Goal: Information Seeking & Learning: Learn about a topic

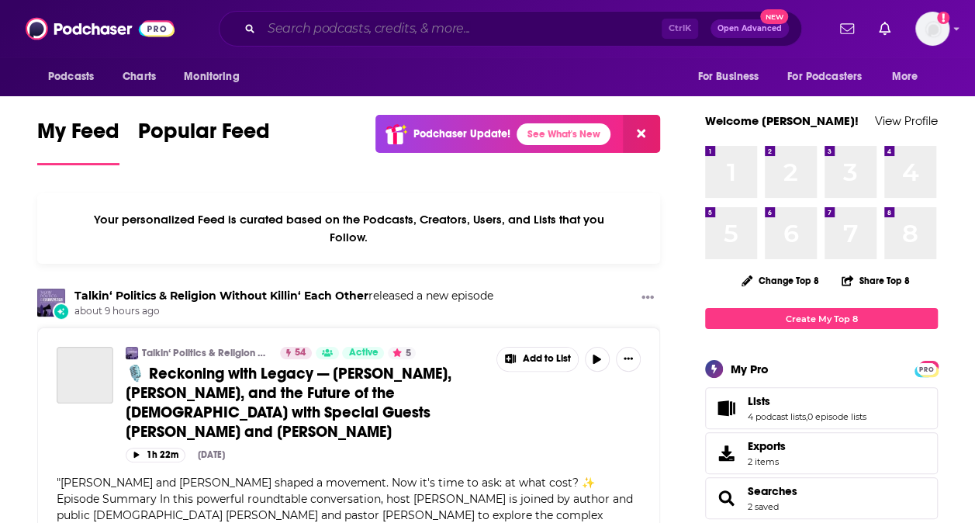
click at [324, 34] on input "Search podcasts, credits, & more..." at bounding box center [461, 28] width 400 height 25
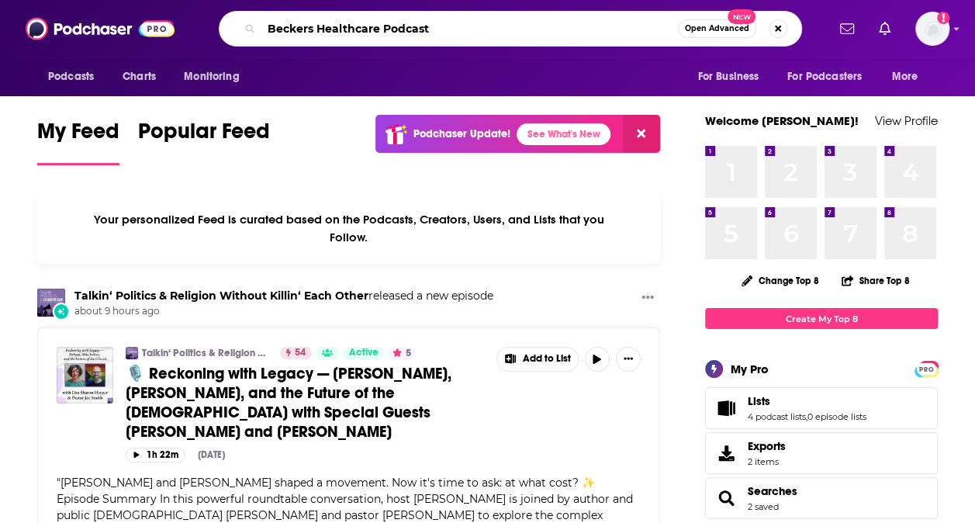
type input "Beckers Healthcare Podcast"
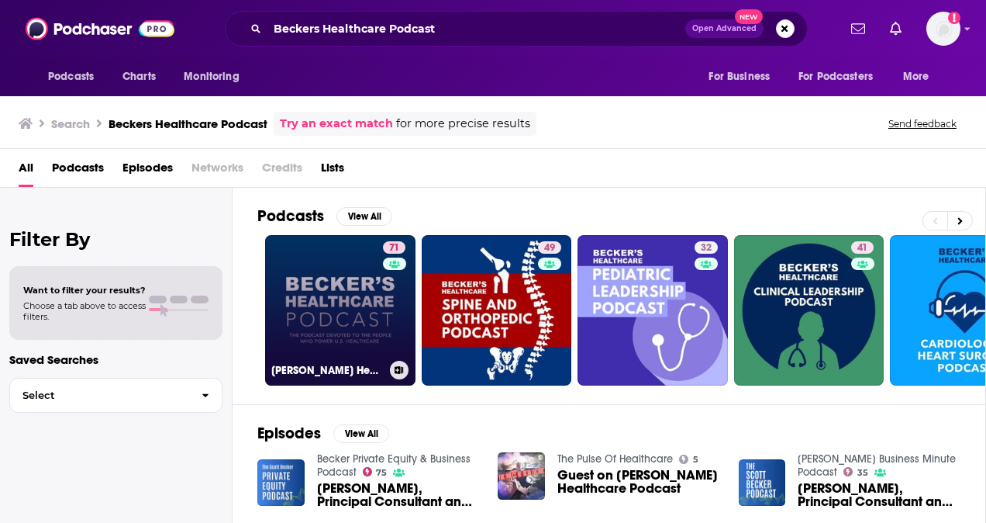
click at [340, 315] on link "71 [PERSON_NAME] Healthcare Podcast" at bounding box center [340, 310] width 150 height 150
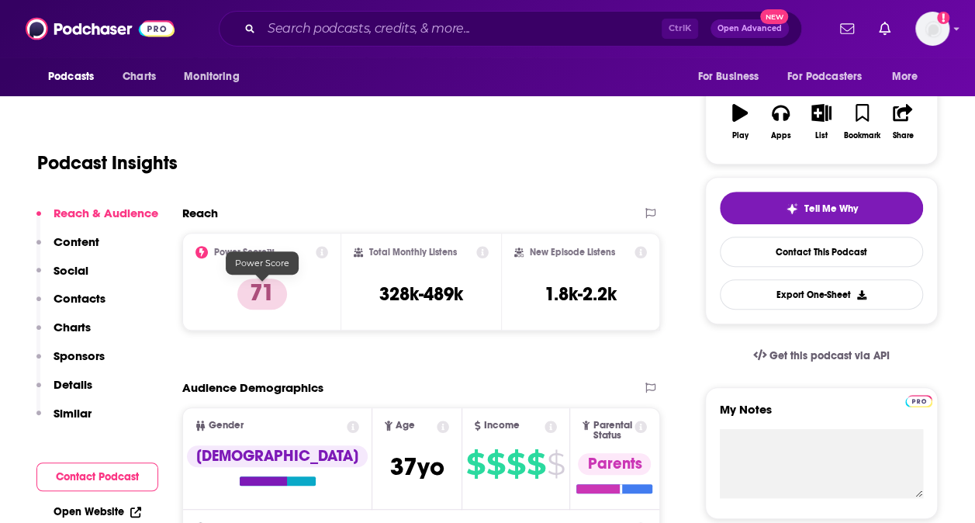
scroll to position [271, 0]
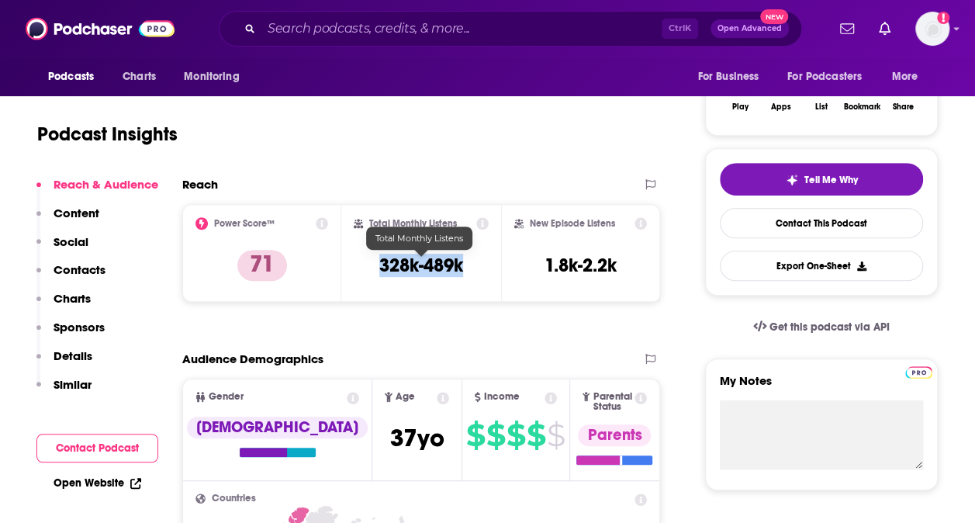
drag, startPoint x: 467, startPoint y: 264, endPoint x: 378, endPoint y: 259, distance: 88.5
click at [378, 259] on div "Total Monthly Listens 328k-489k" at bounding box center [421, 252] width 134 height 71
copy h3 "328k-489k"
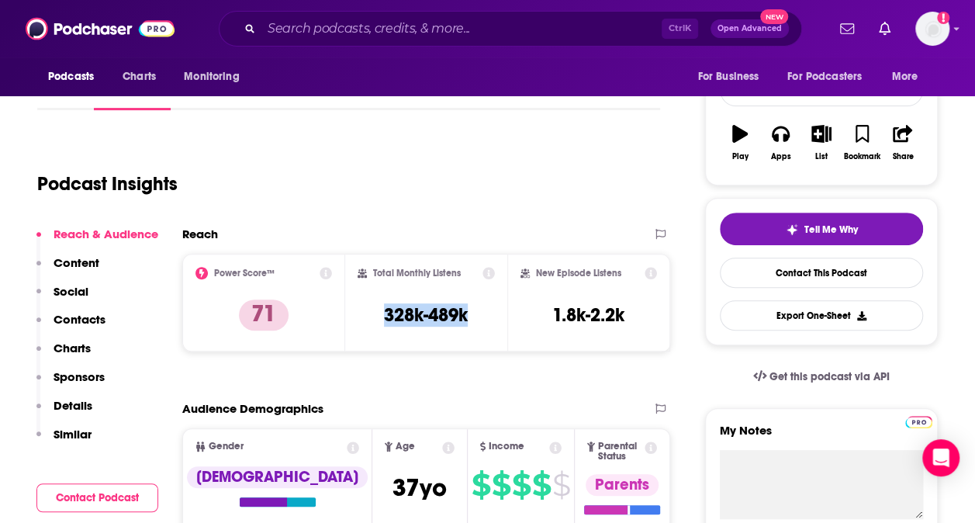
scroll to position [266, 0]
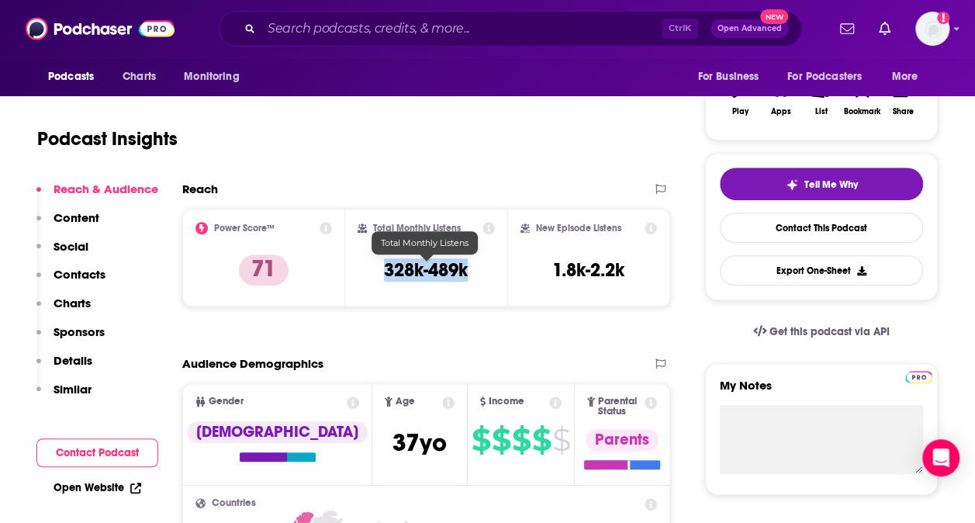
copy h3 "328k-489k"
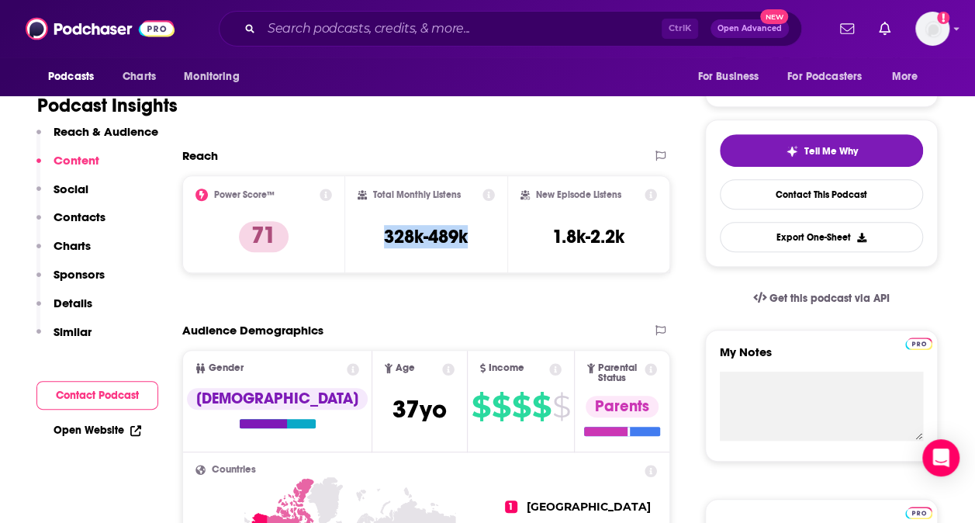
scroll to position [0, 0]
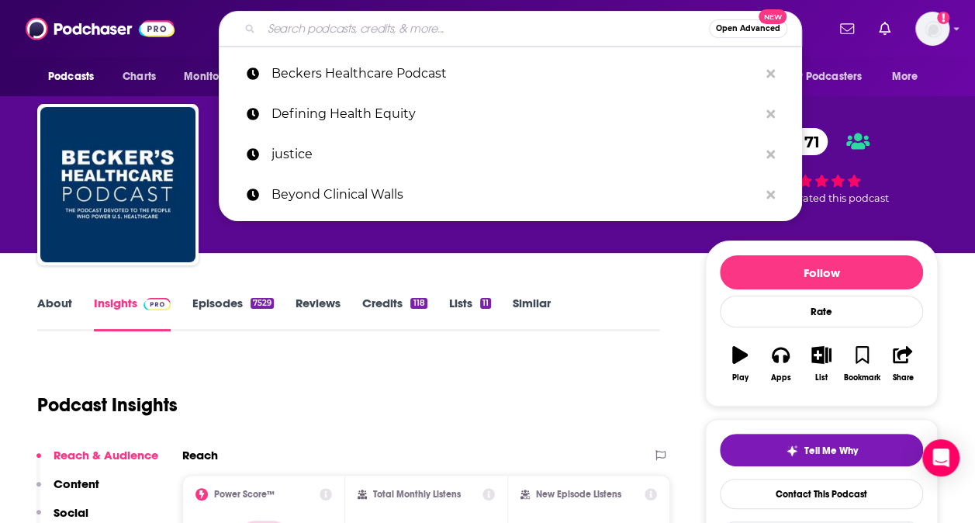
click at [350, 33] on input "Search podcasts, credits, & more..." at bounding box center [484, 28] width 447 height 25
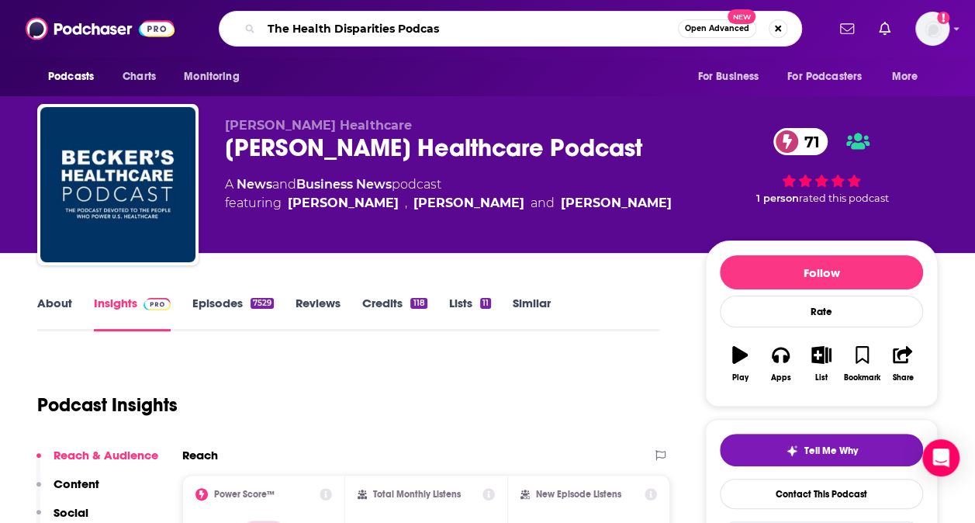
type input "The Health Disparities Podcast"
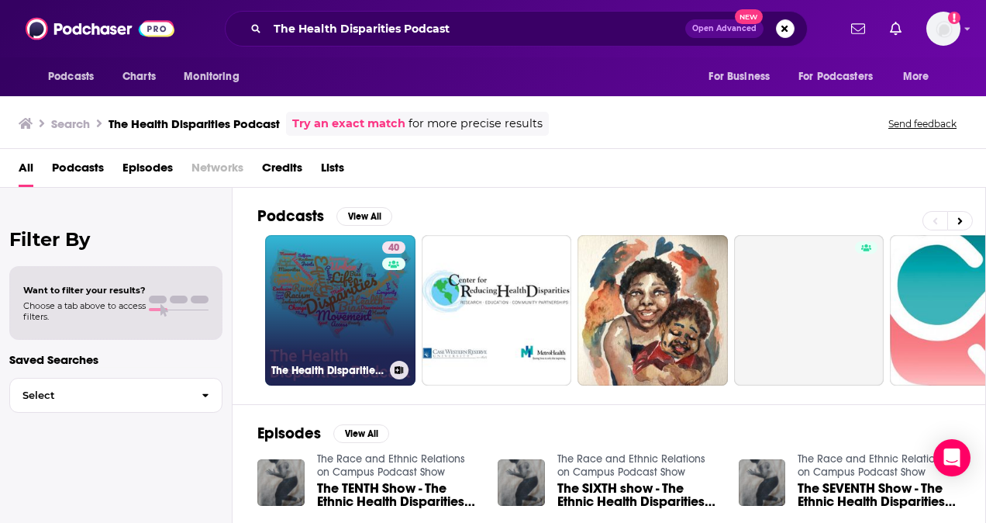
click at [343, 304] on link "40 The Health Disparities Podcast" at bounding box center [340, 310] width 150 height 150
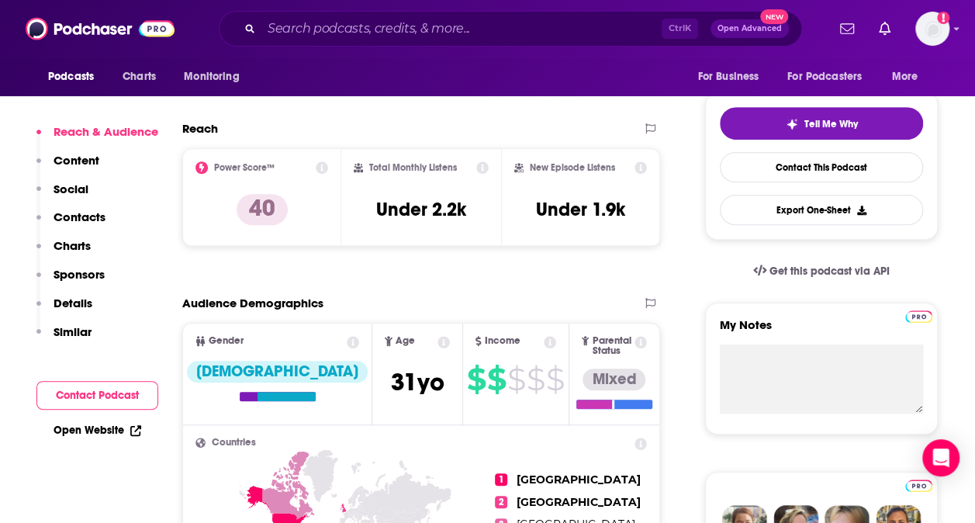
scroll to position [321, 0]
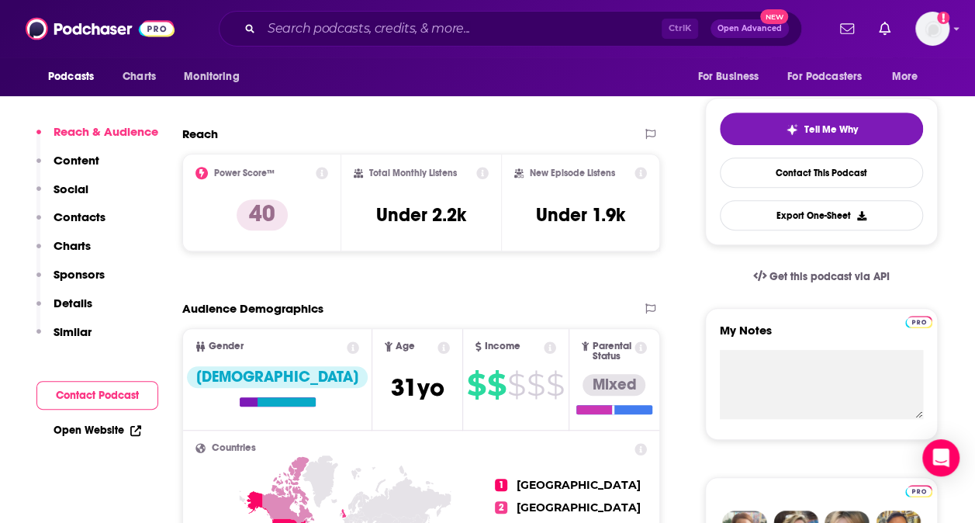
click at [464, 215] on h3 "Under 2.2k" at bounding box center [421, 214] width 90 height 23
click at [454, 214] on h3 "Under 2.2k" at bounding box center [421, 214] width 90 height 23
click at [468, 214] on div "Total Monthly Listens Under 2.2k" at bounding box center [421, 202] width 134 height 71
click at [467, 214] on div "Total Monthly Listens Under 2.2k" at bounding box center [421, 202] width 134 height 71
click at [450, 212] on h3 "Under 2.2k" at bounding box center [421, 214] width 90 height 23
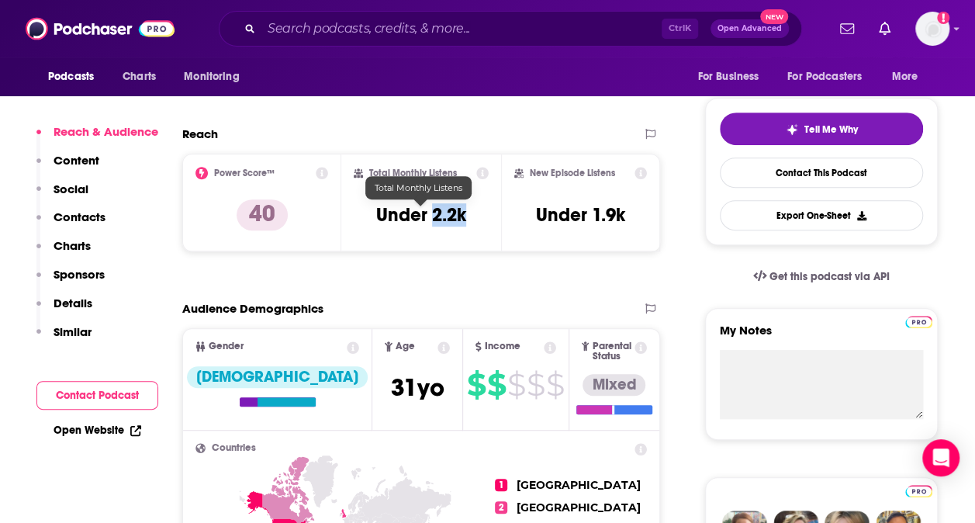
click at [450, 212] on h3 "Under 2.2k" at bounding box center [421, 214] width 90 height 23
drag, startPoint x: 450, startPoint y: 212, endPoint x: 402, endPoint y: 219, distance: 48.5
click at [402, 219] on h3 "Under 2.2k" at bounding box center [421, 214] width 90 height 23
click at [463, 211] on h3 "Under 2.2k" at bounding box center [421, 214] width 90 height 23
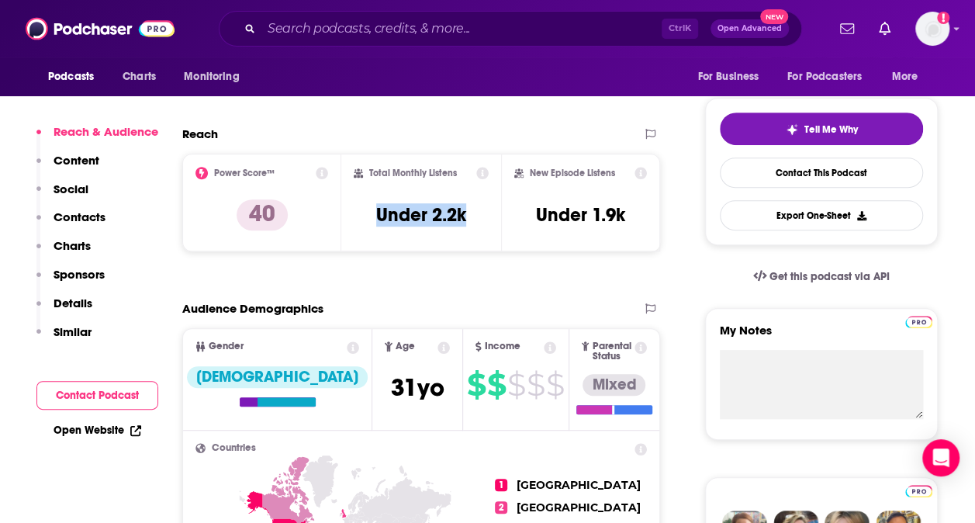
drag, startPoint x: 368, startPoint y: 215, endPoint x: 467, endPoint y: 212, distance: 99.3
click at [467, 212] on div "Total Monthly Listens Under 2.2k" at bounding box center [421, 202] width 134 height 71
copy h3 "Under 2.2k"
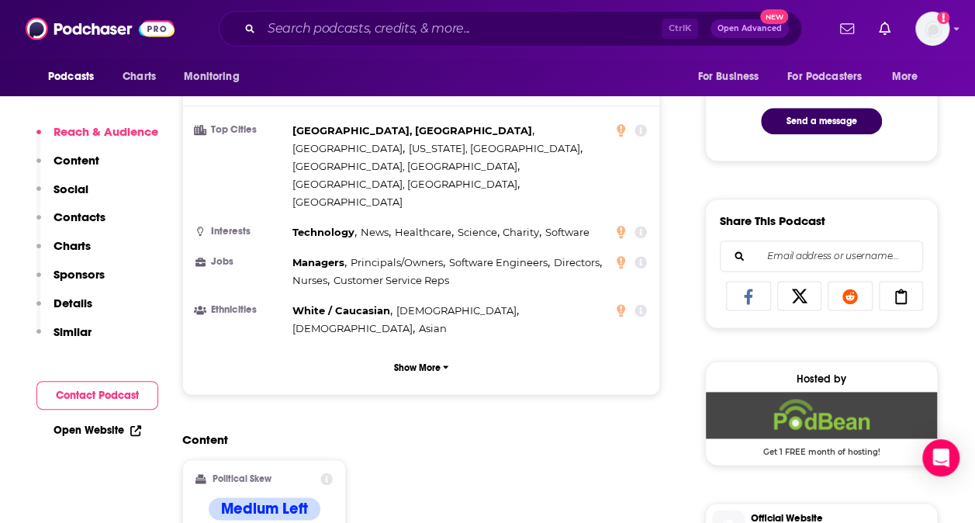
scroll to position [971, 0]
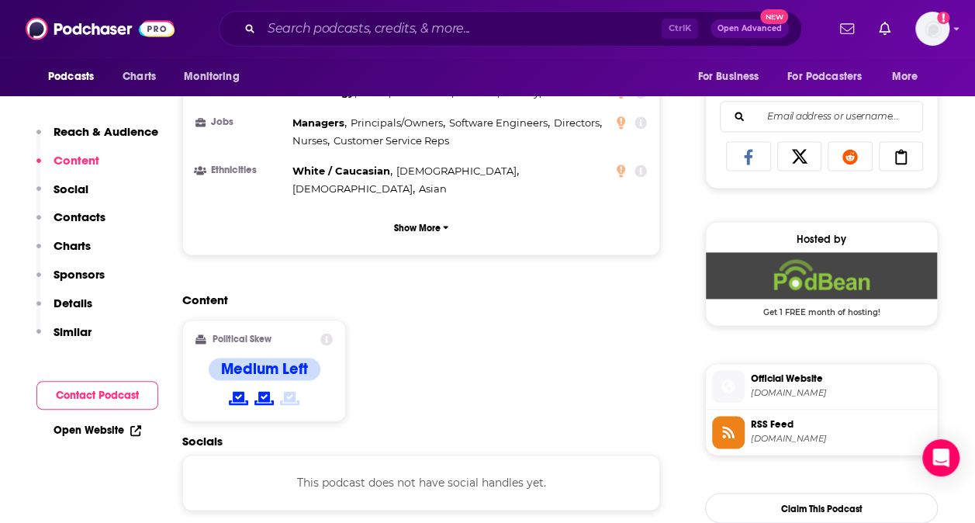
click at [330, 333] on icon at bounding box center [326, 339] width 12 height 12
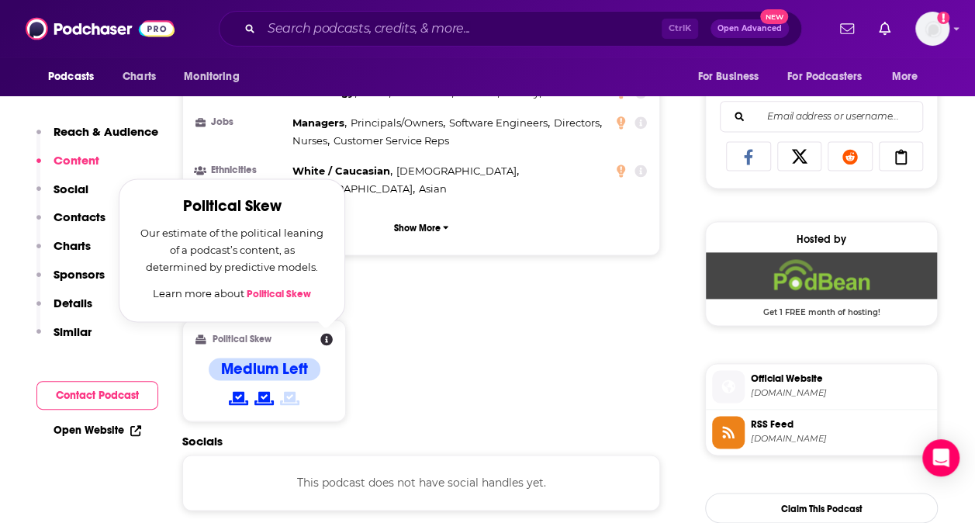
click at [292, 288] on link "Political Skew" at bounding box center [279, 294] width 64 height 12
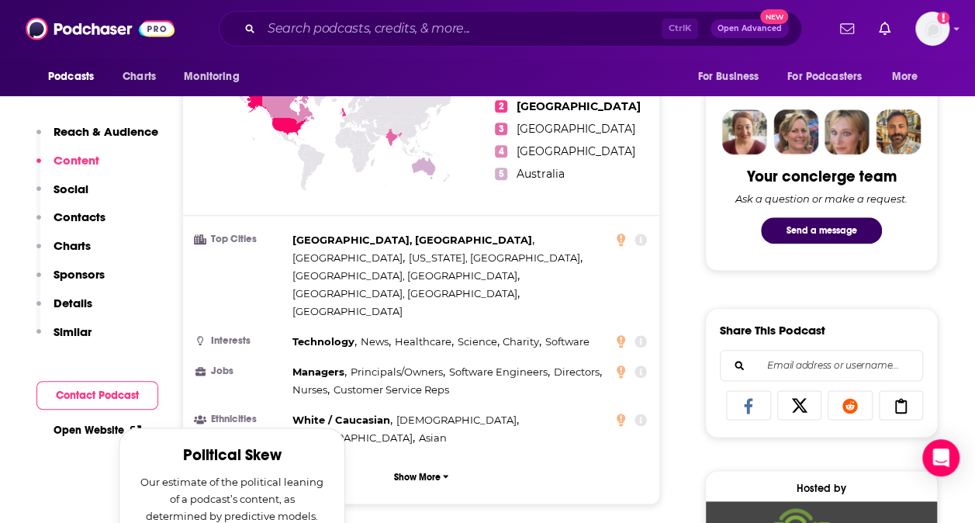
scroll to position [712, 0]
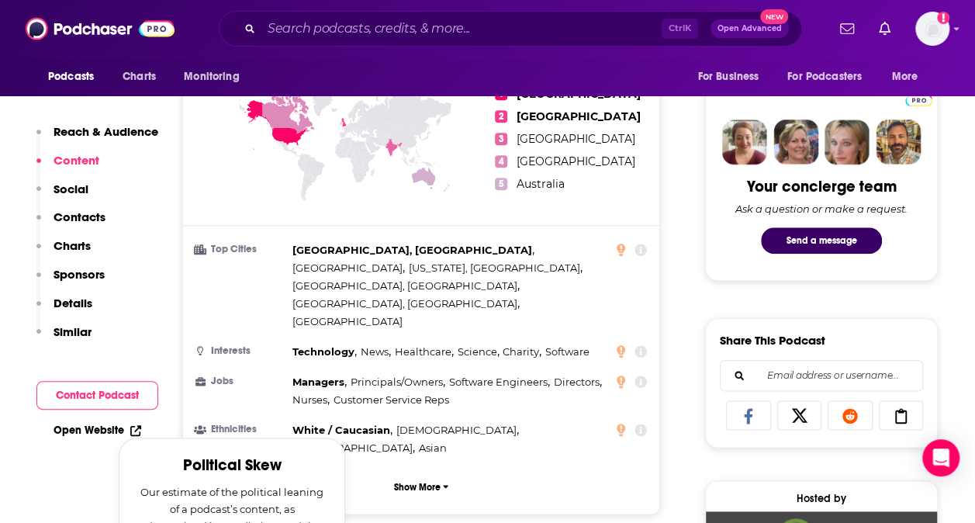
click at [359, 112] on icon at bounding box center [355, 112] width 8 height 18
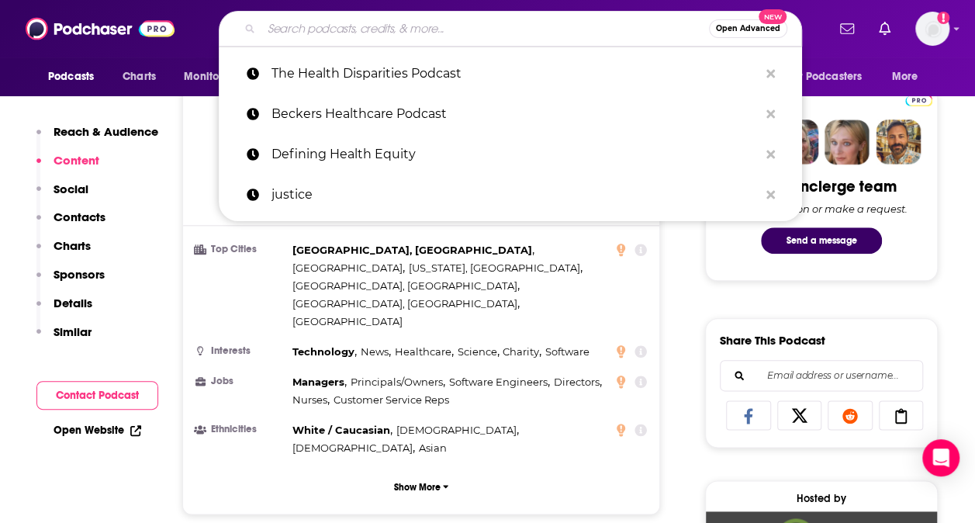
click at [349, 24] on input "Search podcasts, credits, & more..." at bounding box center [484, 28] width 447 height 25
paste input "Black Authors Matter TV"
type input "Black Authors Matter TV"
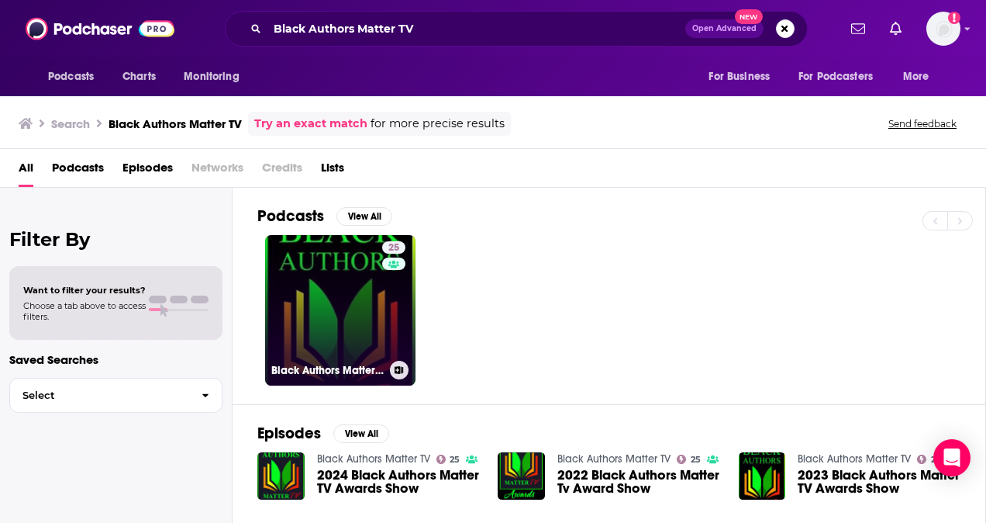
click at [350, 314] on link "25 Black Authors Matter TV" at bounding box center [340, 310] width 150 height 150
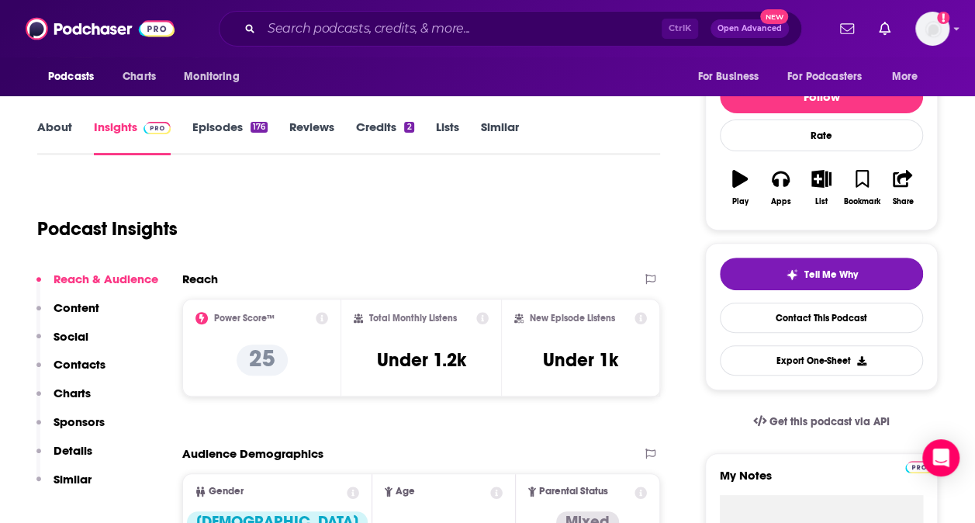
scroll to position [209, 0]
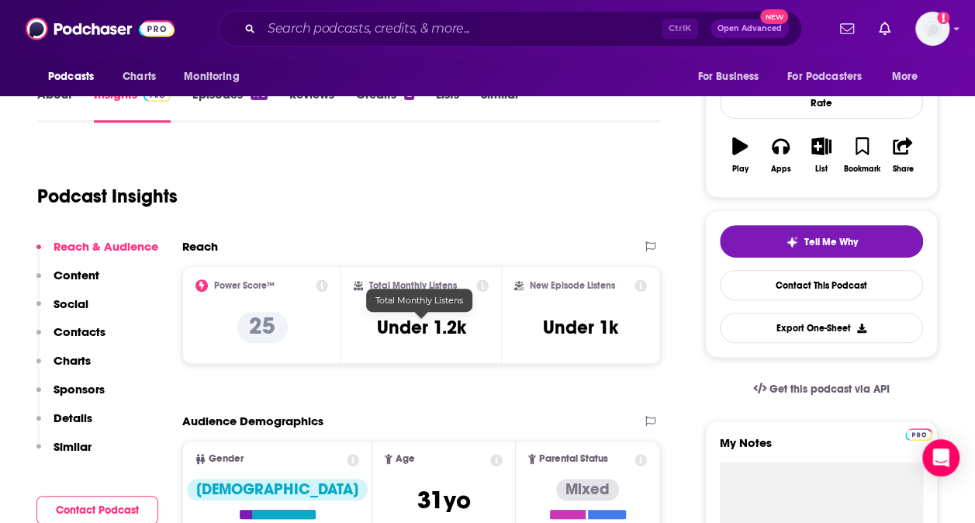
click at [392, 328] on h3 "Under 1.2k" at bounding box center [420, 327] width 89 height 23
copy div "Under 1.2k"
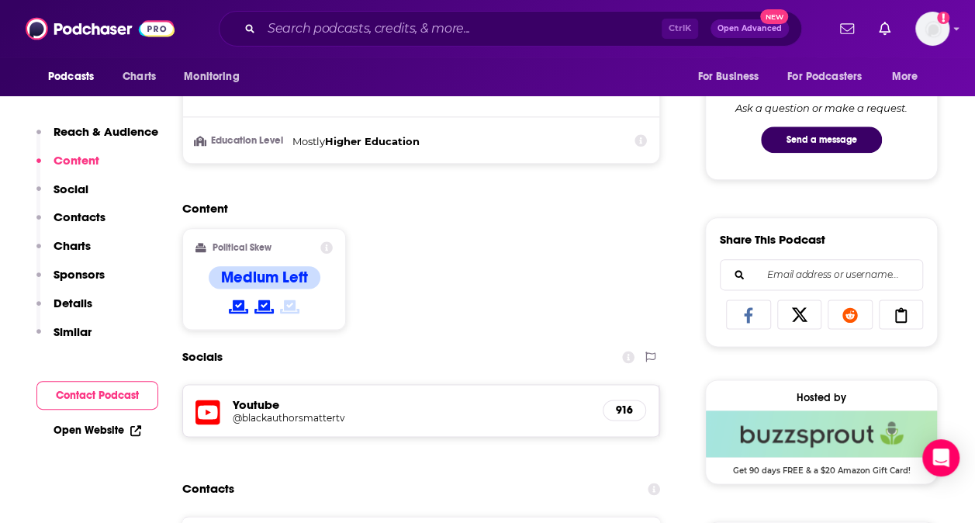
scroll to position [816, 0]
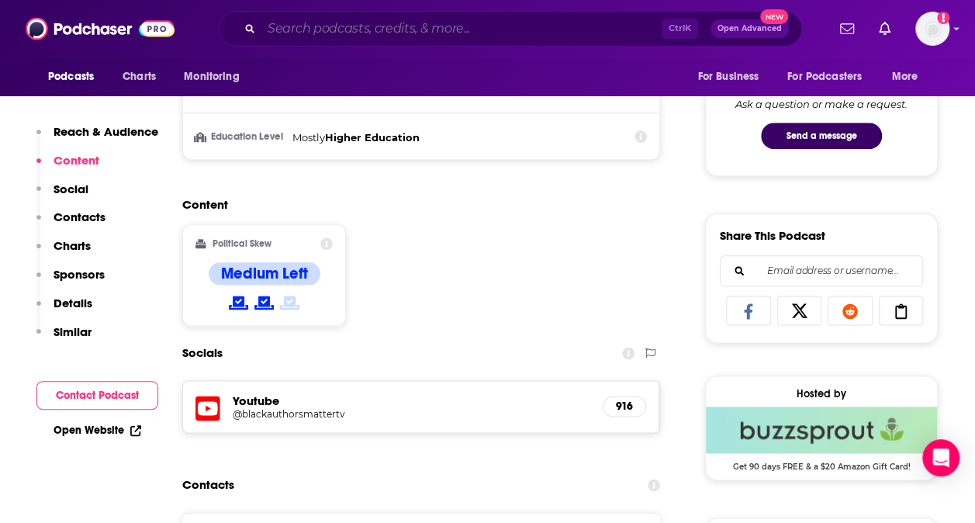
click at [340, 29] on input "Search podcasts, credits, & more..." at bounding box center [461, 28] width 400 height 25
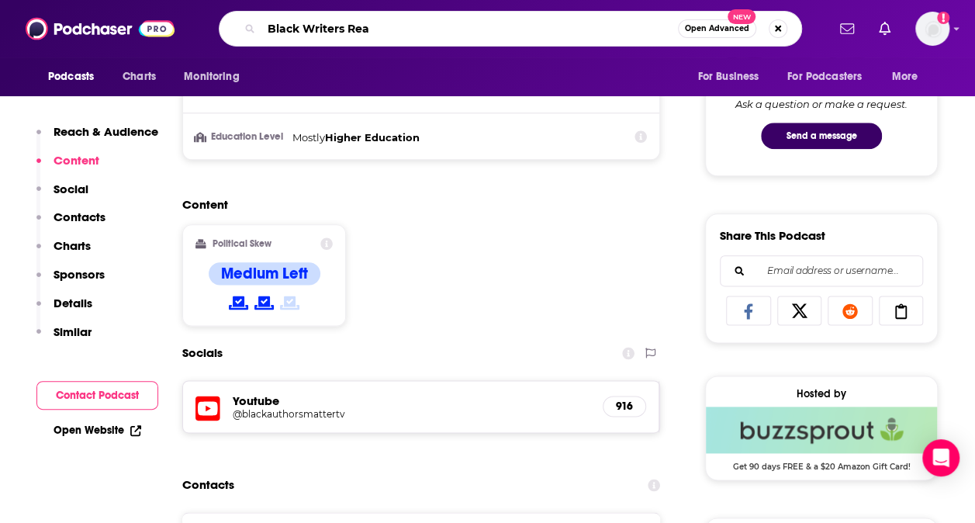
type input "Black Writers Read"
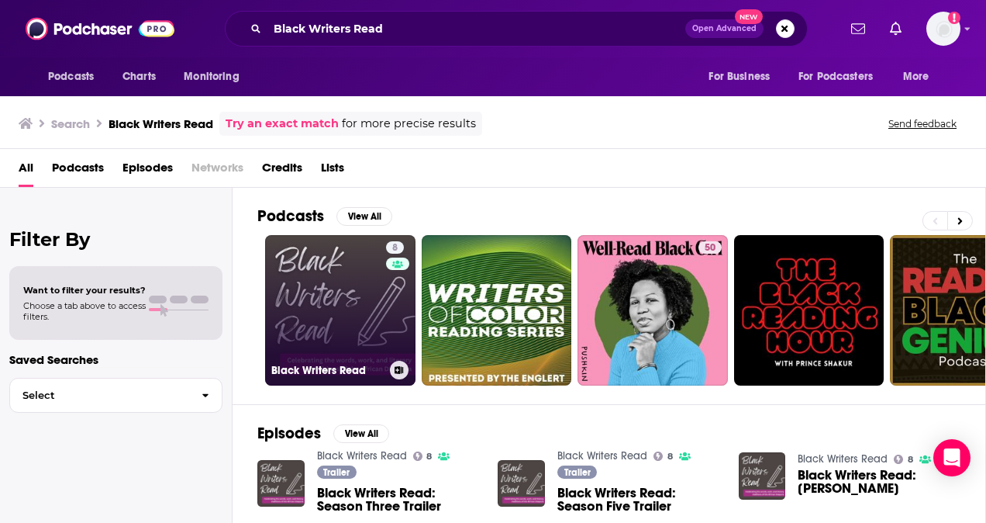
click at [341, 294] on link "8 Black Writers Read" at bounding box center [340, 310] width 150 height 150
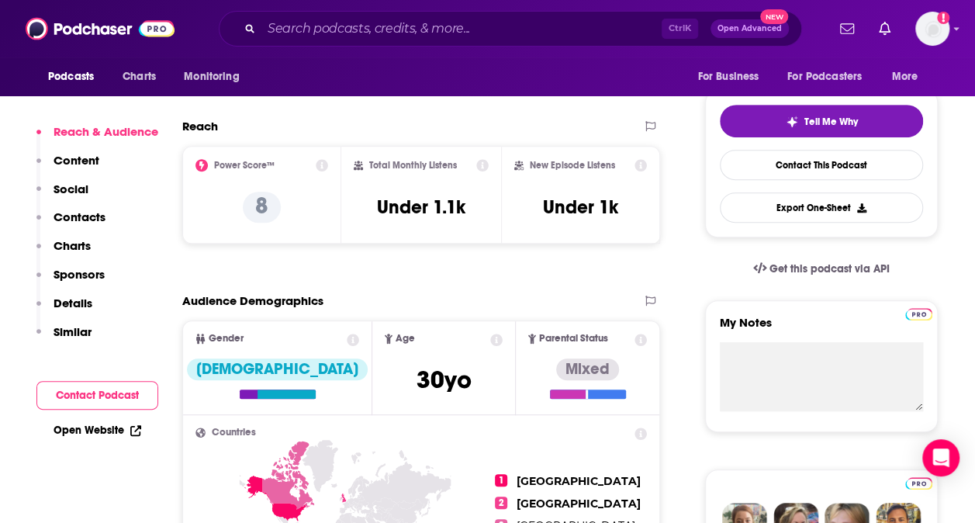
scroll to position [328, 0]
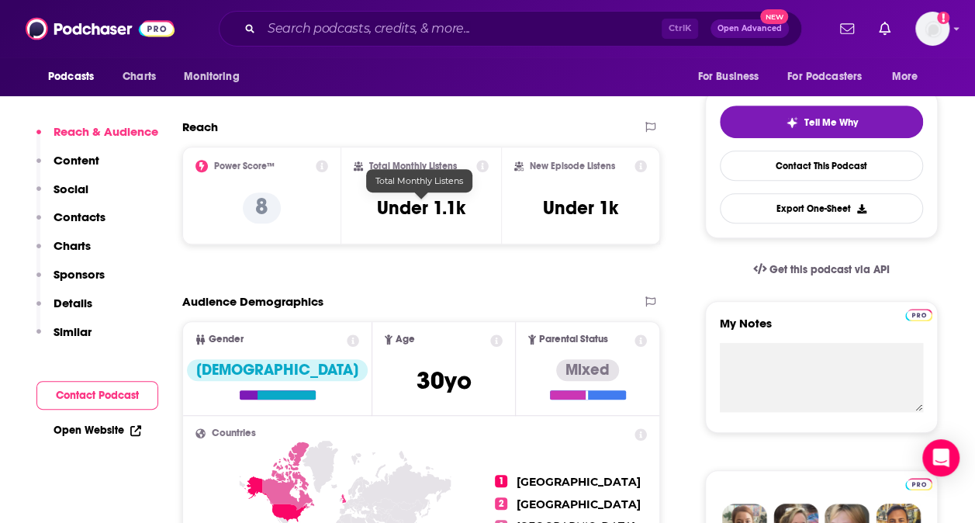
click at [415, 211] on h3 "Under 1.1k" at bounding box center [421, 207] width 88 height 23
drag, startPoint x: 415, startPoint y: 211, endPoint x: 423, endPoint y: 207, distance: 9.4
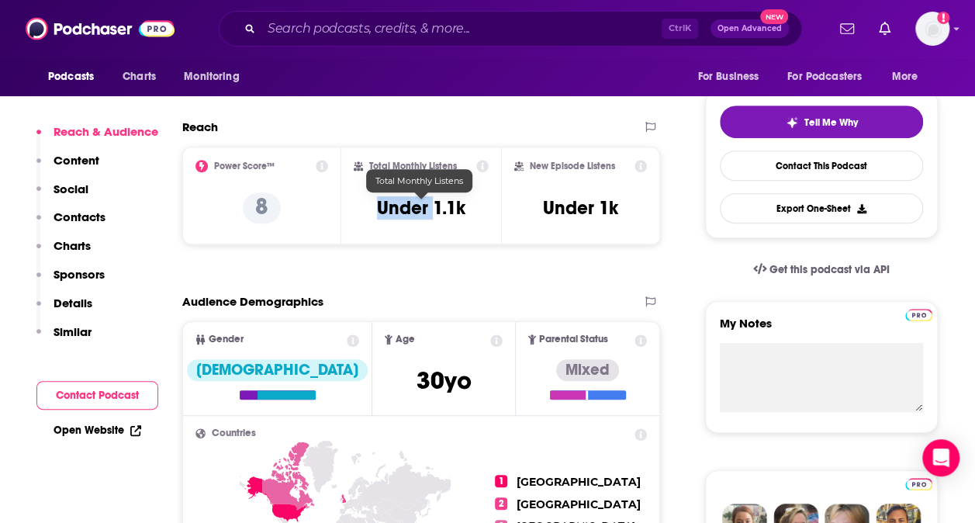
click at [423, 207] on h3 "Under 1.1k" at bounding box center [421, 207] width 88 height 23
click at [437, 208] on h3 "Under 1.1k" at bounding box center [421, 207] width 88 height 23
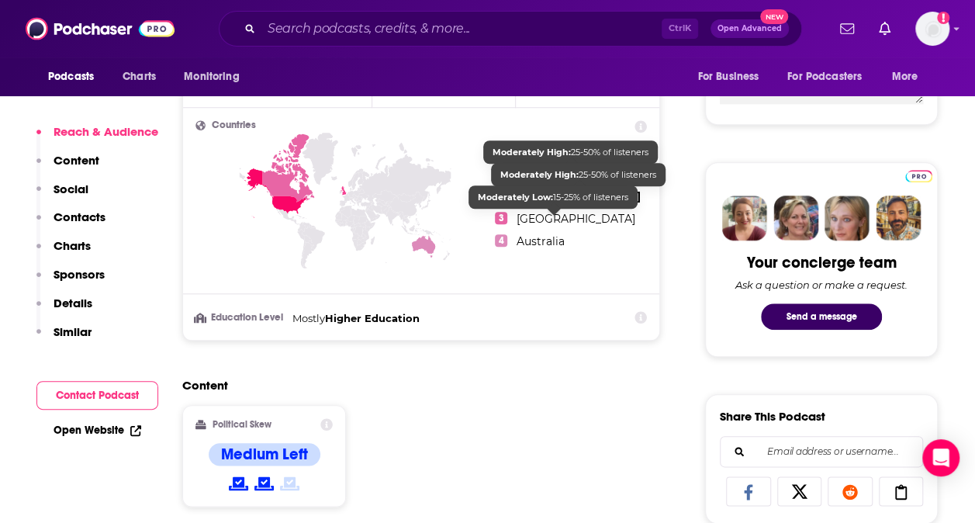
scroll to position [713, 0]
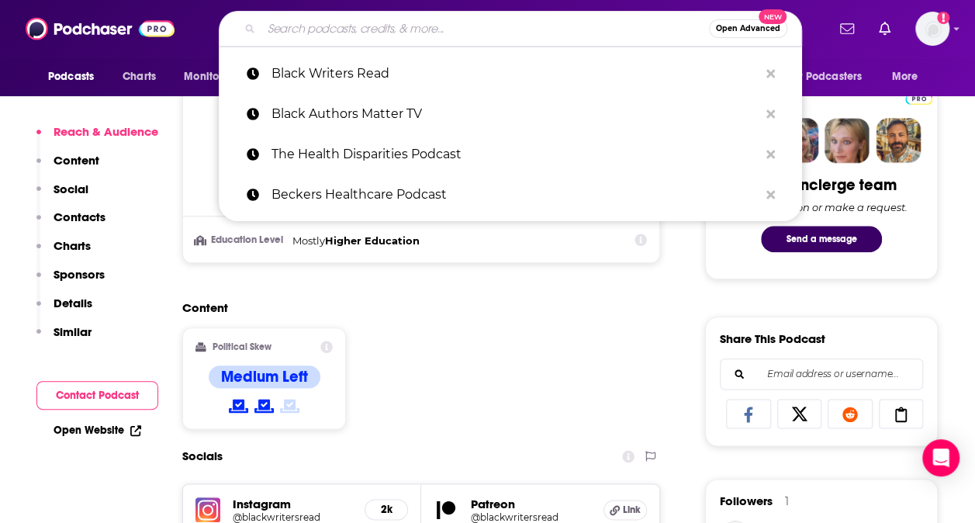
click at [341, 32] on input "Search podcasts, credits, & more..." at bounding box center [484, 28] width 447 height 25
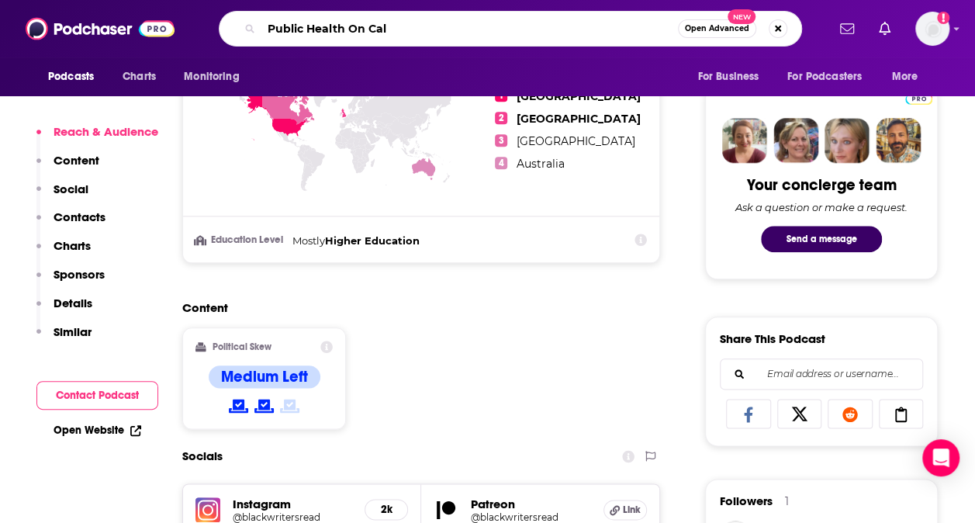
type input "Public Health On Call"
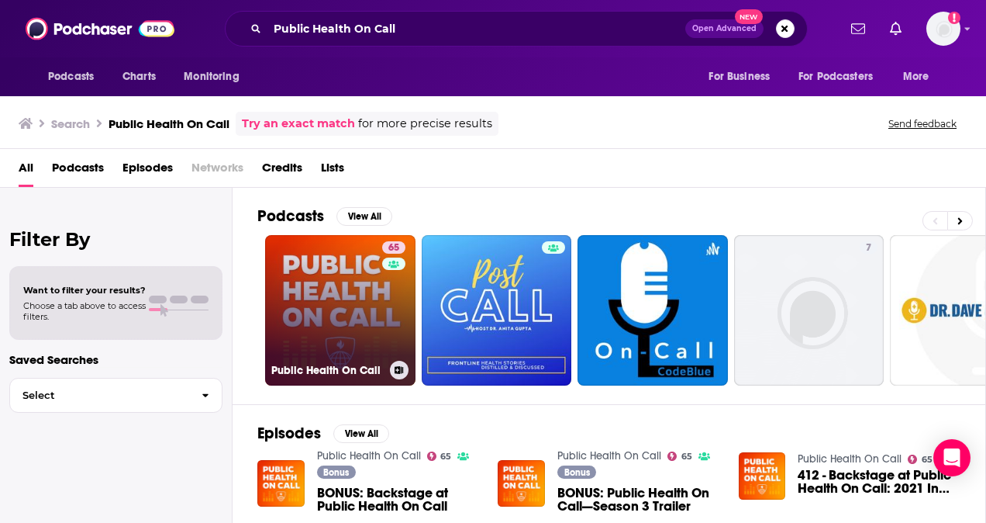
click at [340, 309] on link "65 Public Health On Call" at bounding box center [340, 310] width 150 height 150
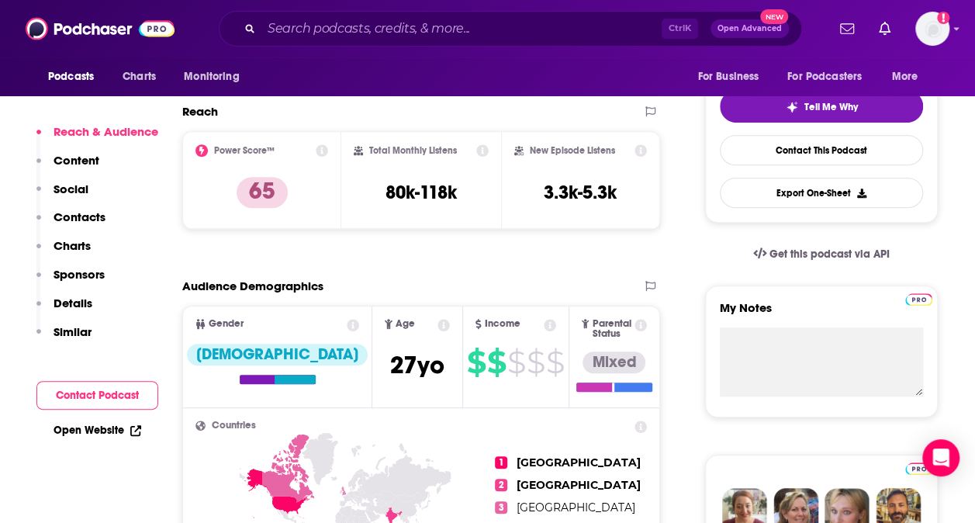
scroll to position [343, 0]
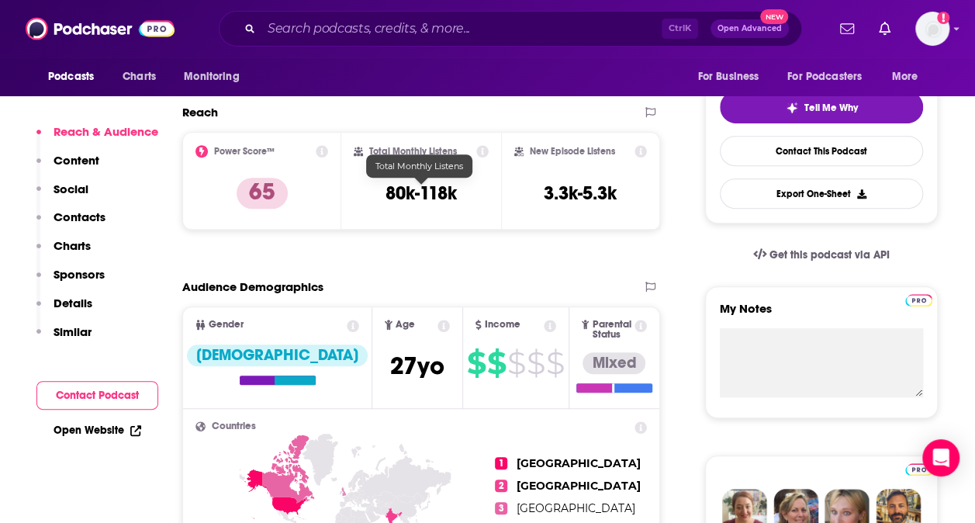
click at [412, 192] on h3 "80k-118k" at bounding box center [420, 192] width 71 height 23
click at [409, 192] on h3 "80k-118k" at bounding box center [420, 192] width 71 height 23
copy div "80k-118k"
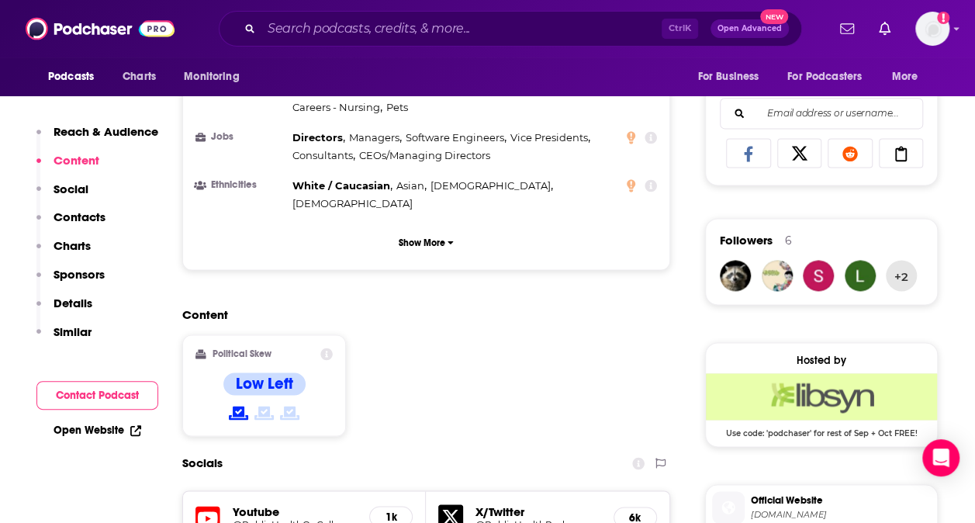
scroll to position [978, 0]
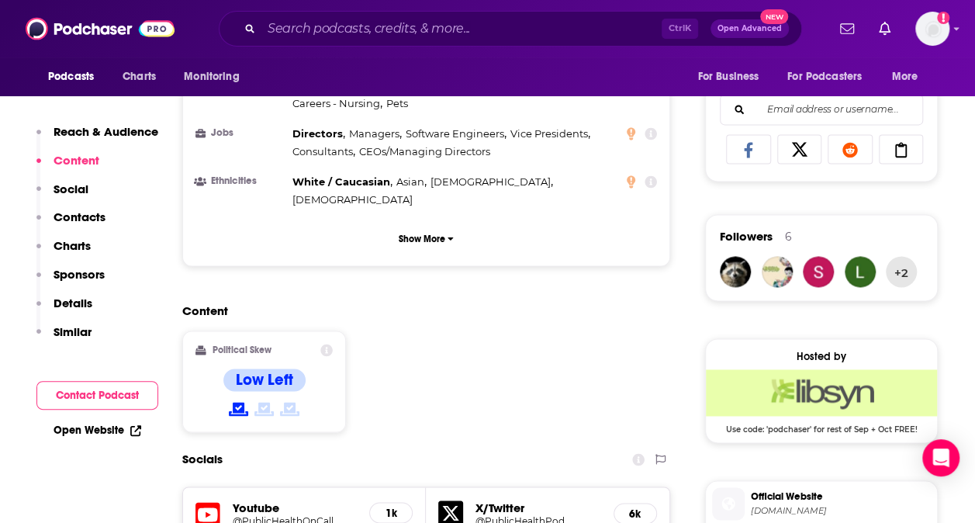
click at [324, 343] on icon at bounding box center [326, 349] width 12 height 12
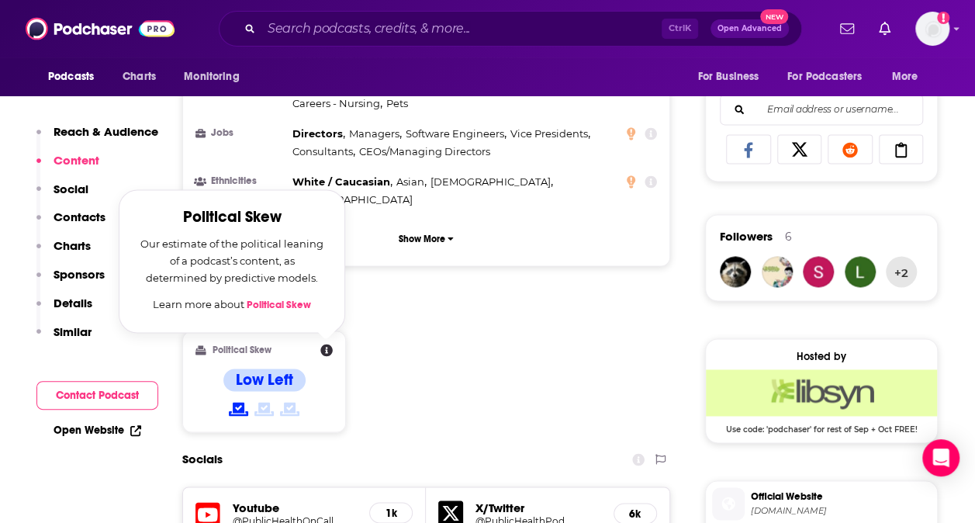
click at [281, 299] on link "Political Skew" at bounding box center [279, 305] width 64 height 12
click at [403, 303] on div "Content Political Skew Political Skew Our estimate of the political leaning of …" at bounding box center [426, 373] width 488 height 141
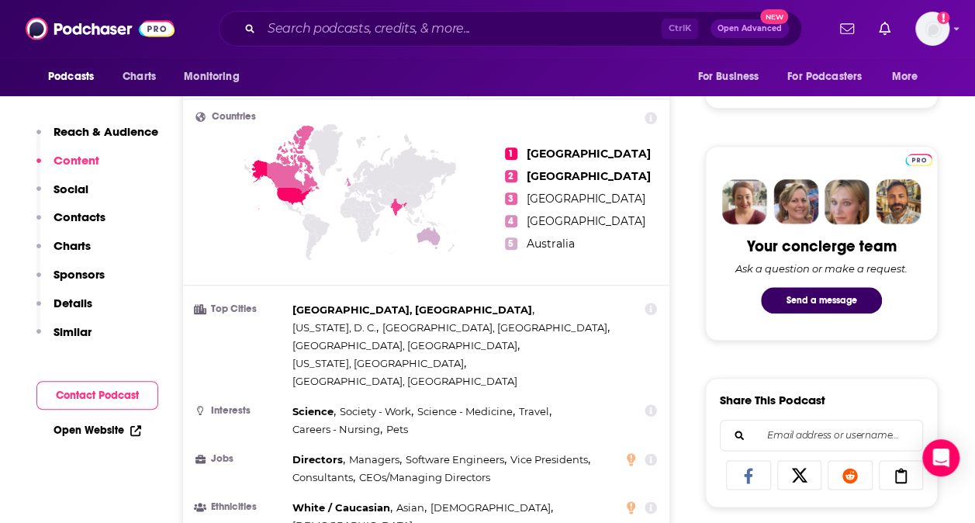
scroll to position [499, 0]
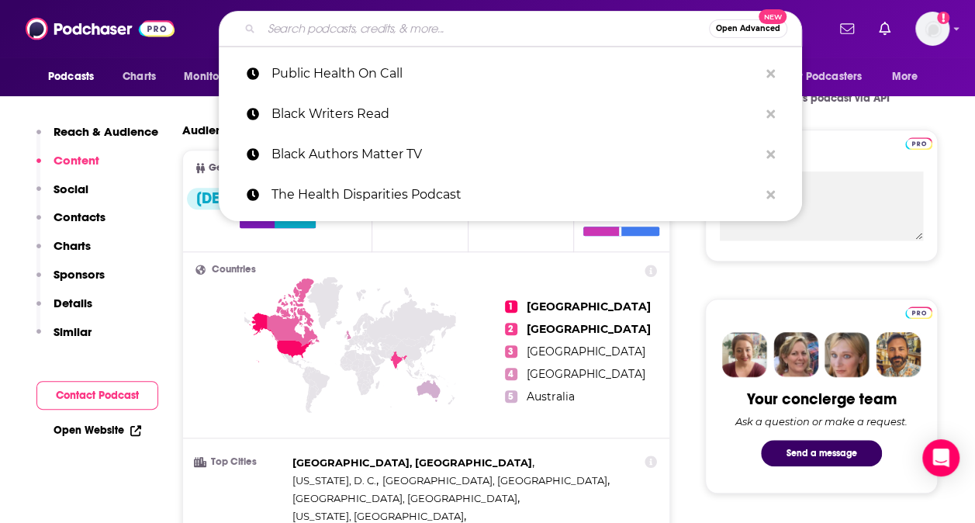
click at [333, 32] on input "Search podcasts, credits, & more..." at bounding box center [484, 28] width 447 height 25
click at [333, 32] on input "P" at bounding box center [484, 28] width 447 height 25
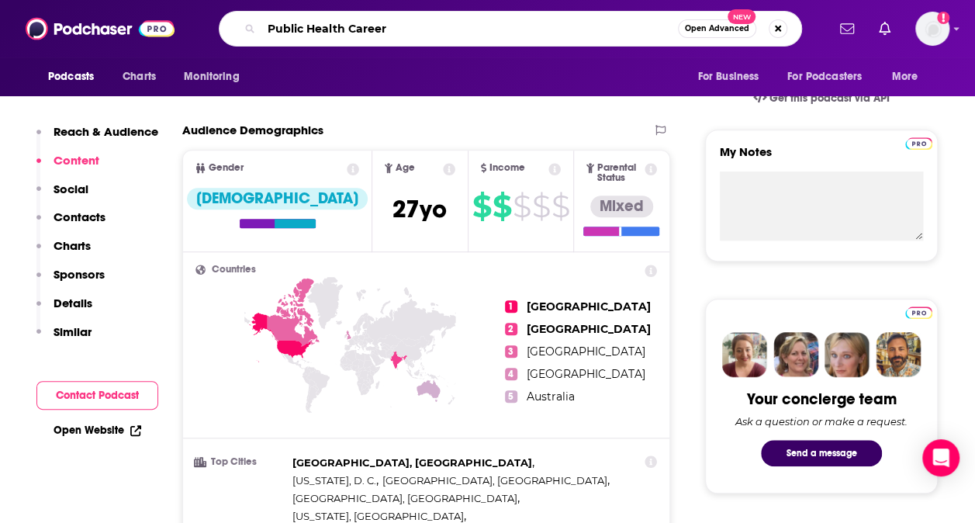
type input "Public Health Careers"
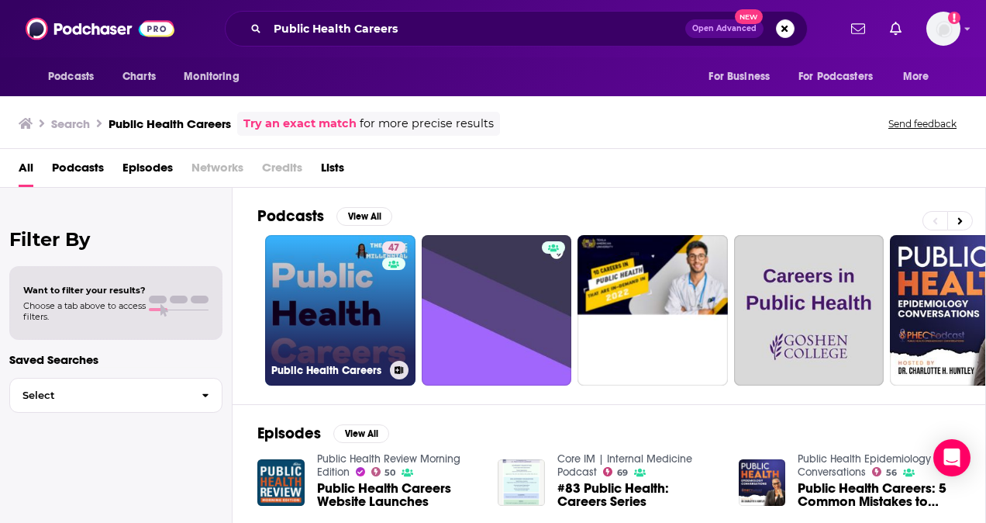
click at [326, 322] on link "47 Public Health Careers" at bounding box center [340, 310] width 150 height 150
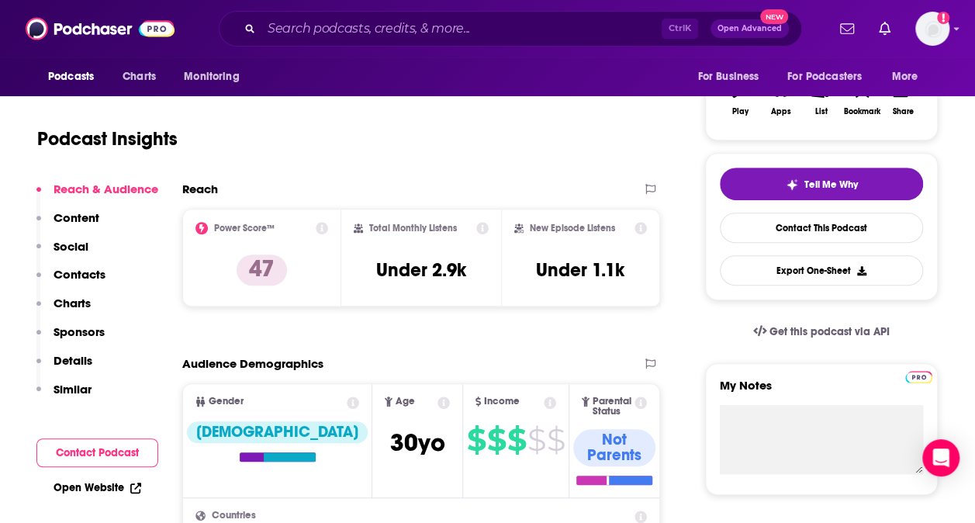
scroll to position [205, 0]
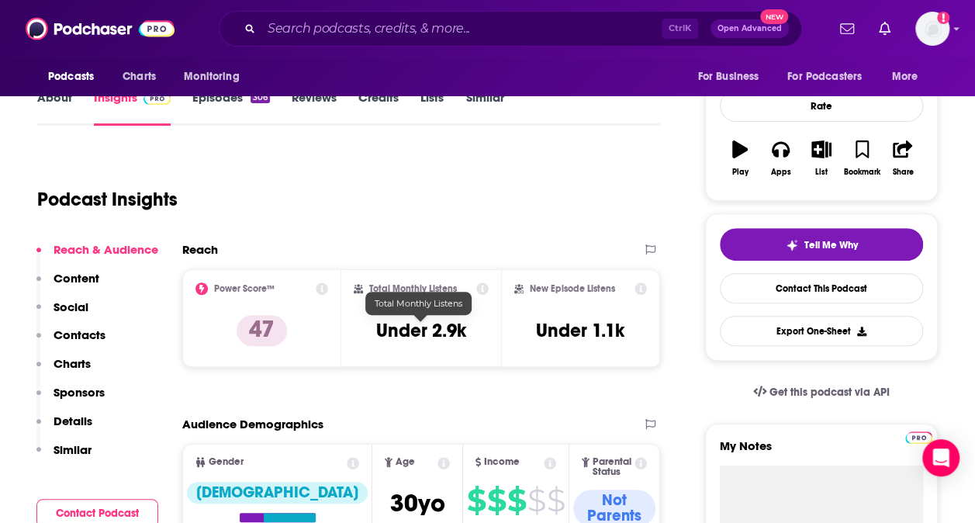
click at [419, 332] on h3 "Under 2.9k" at bounding box center [421, 330] width 90 height 23
copy div "Under 2.9k"
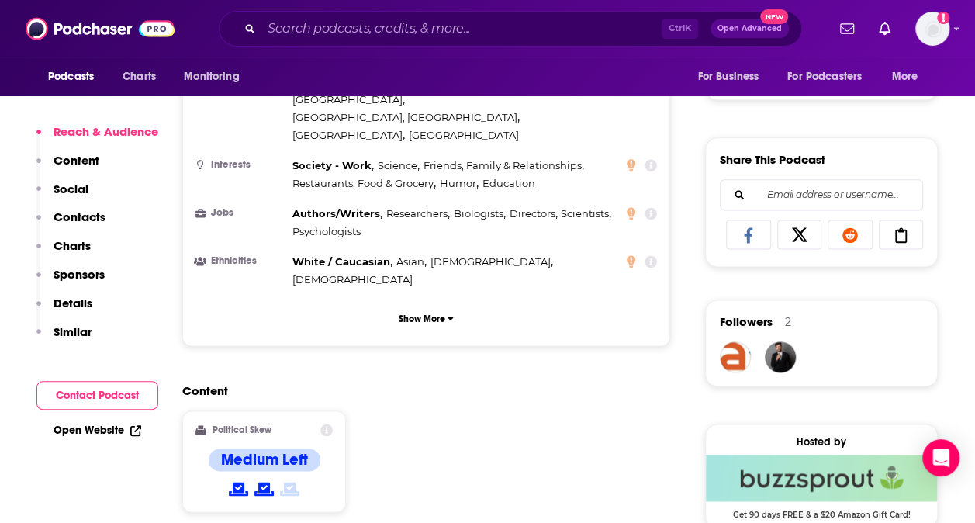
scroll to position [893, 0]
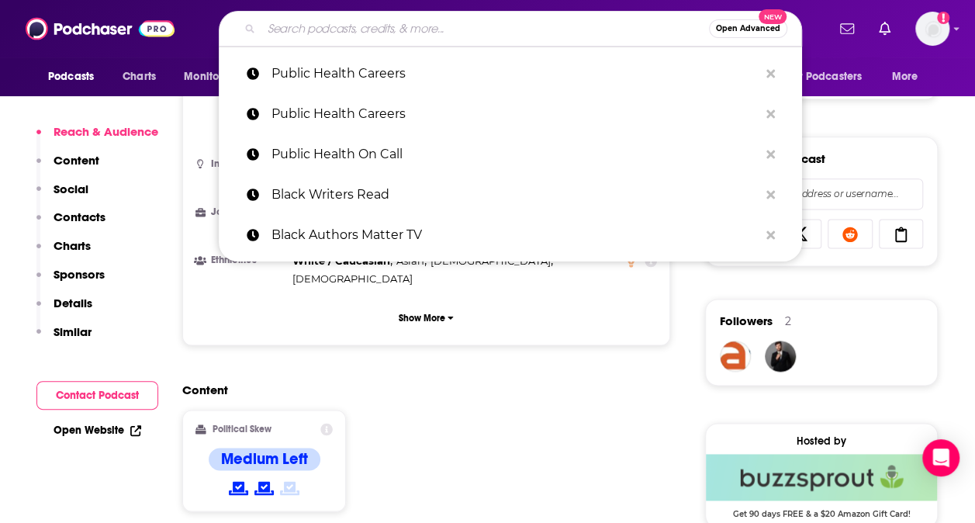
click at [371, 36] on input "Search podcasts, credits, & more..." at bounding box center [484, 28] width 447 height 25
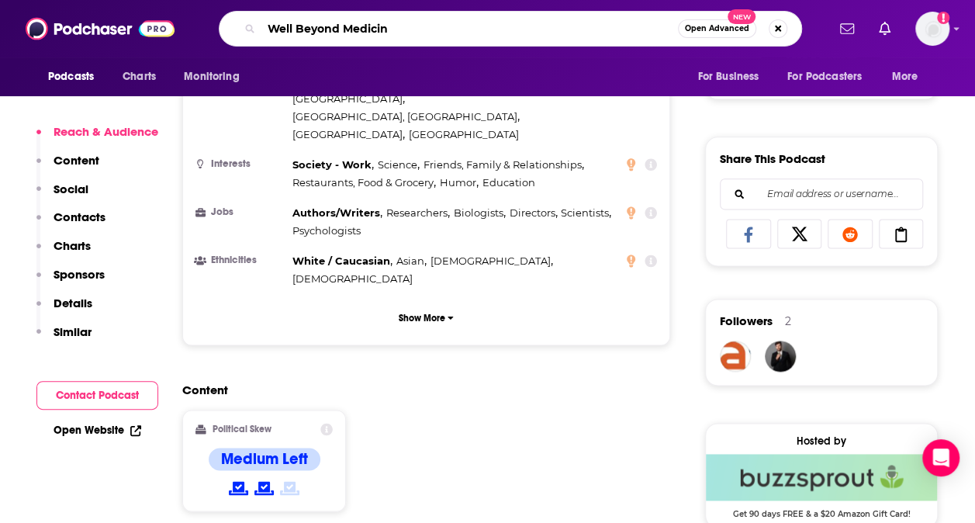
type input "Well Beyond Medicine"
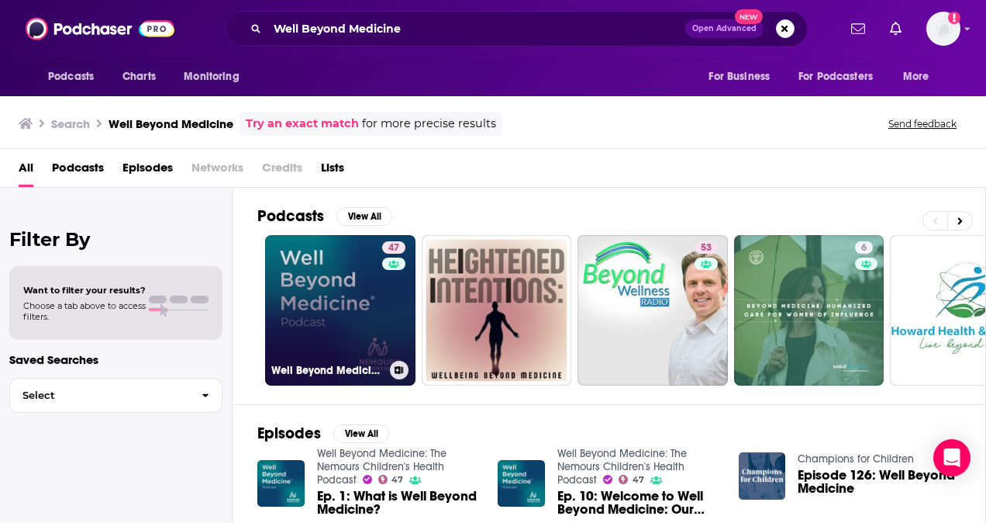
click at [324, 287] on link "47 Well Beyond Medicine: The Nemours Children's Health Podcast" at bounding box center [340, 310] width 150 height 150
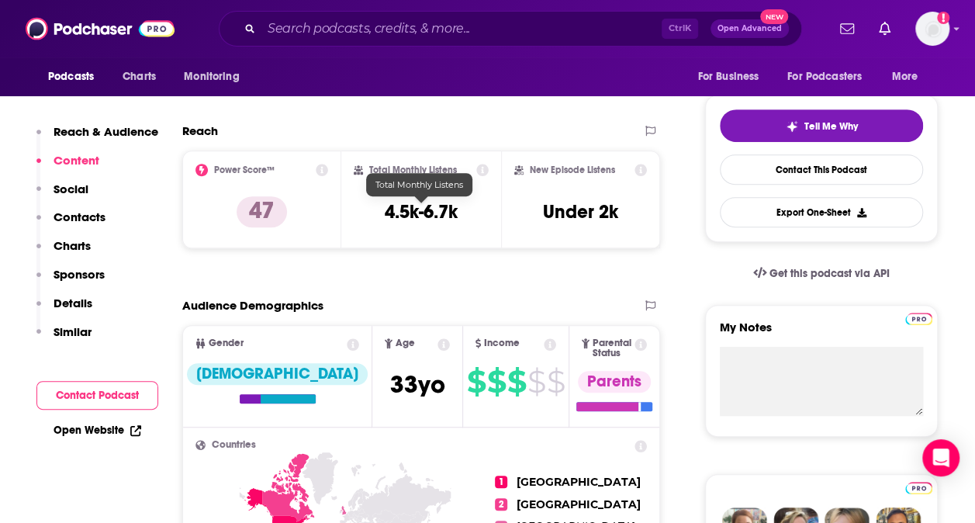
scroll to position [288, 0]
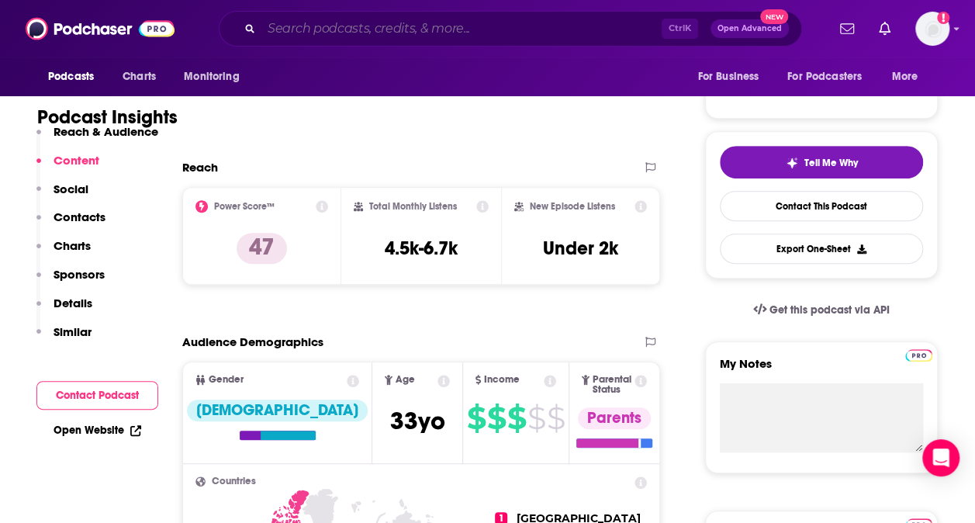
click at [330, 26] on input "Search podcasts, credits, & more..." at bounding box center [461, 28] width 400 height 25
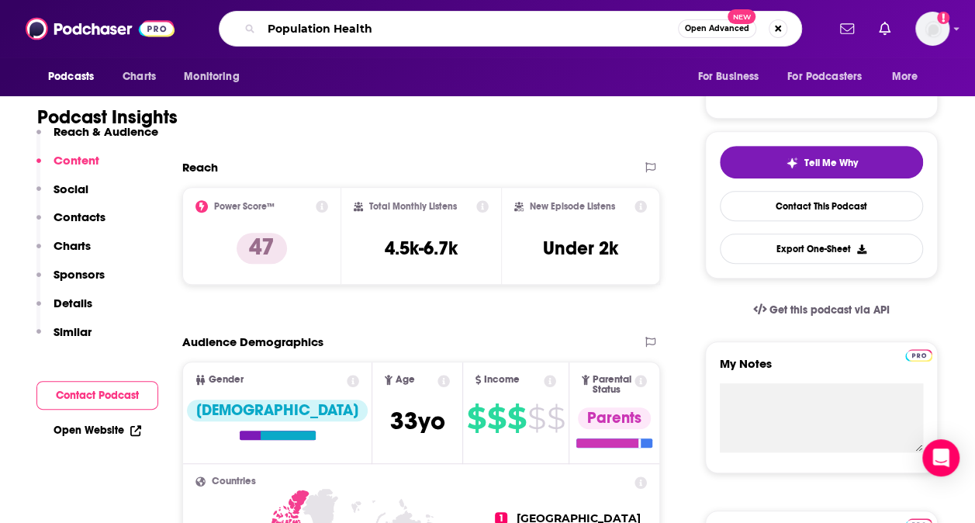
type input "Population Healthy"
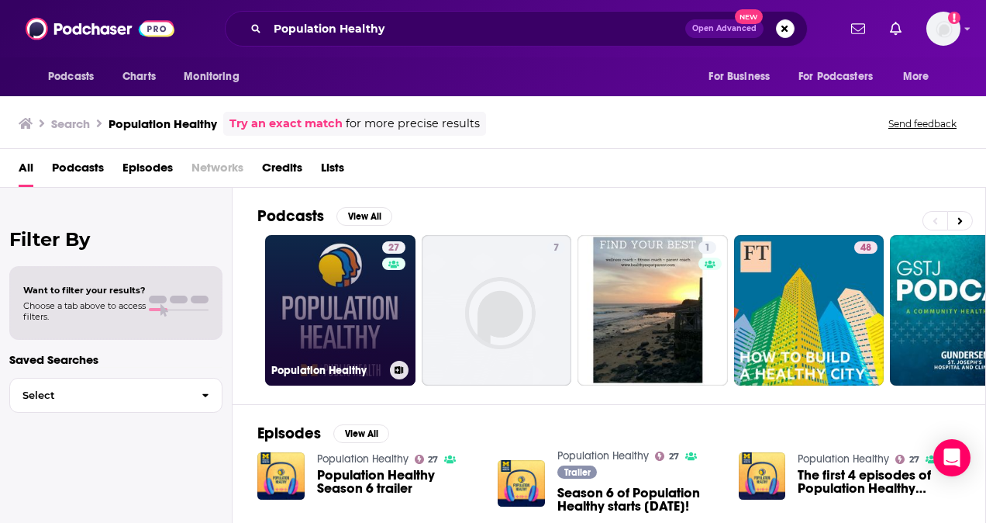
click at [332, 288] on link "27 Population Healthy" at bounding box center [340, 310] width 150 height 150
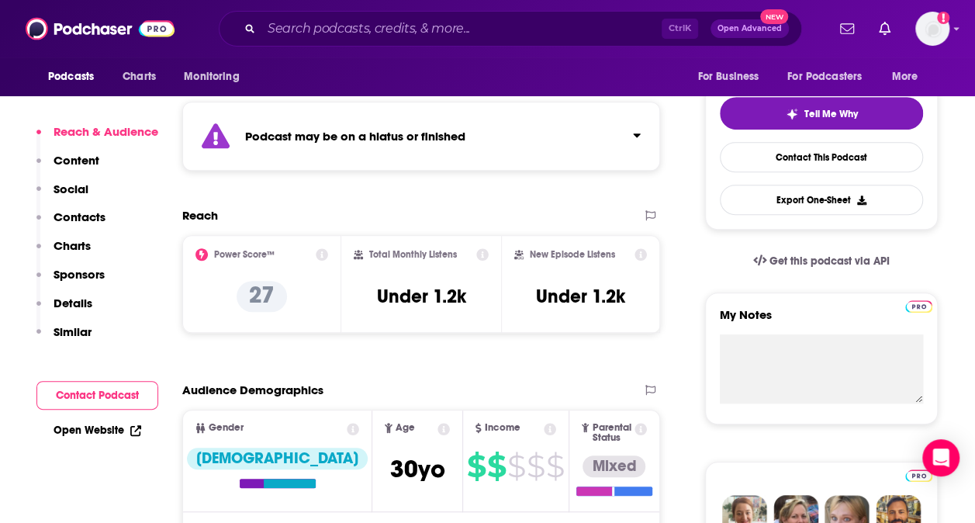
scroll to position [433, 0]
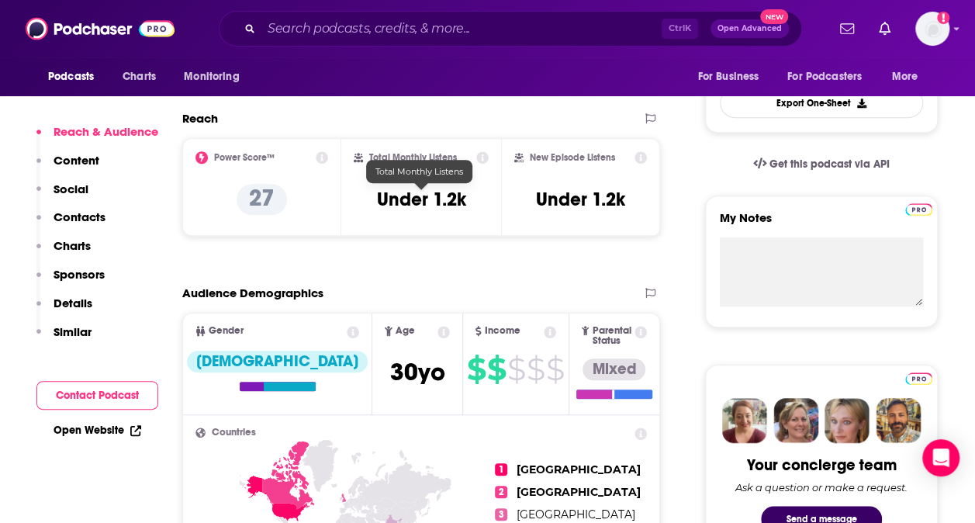
click at [428, 195] on h3 "Under 1.2k" at bounding box center [420, 199] width 89 height 23
click at [421, 196] on h3 "Under 1.2k" at bounding box center [420, 199] width 89 height 23
copy div "Under 1.2k"
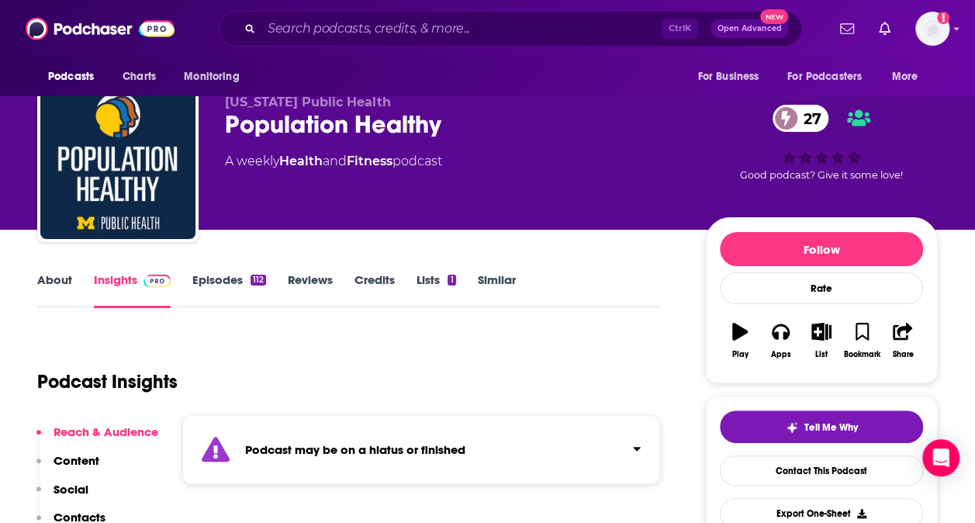
scroll to position [0, 0]
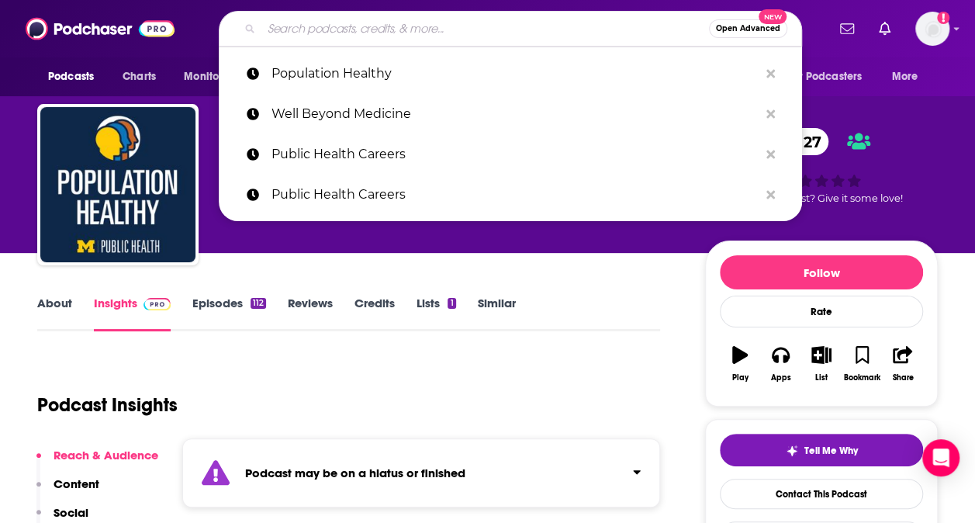
click at [302, 25] on input "Search podcasts, credits, & more..." at bounding box center [484, 28] width 447 height 25
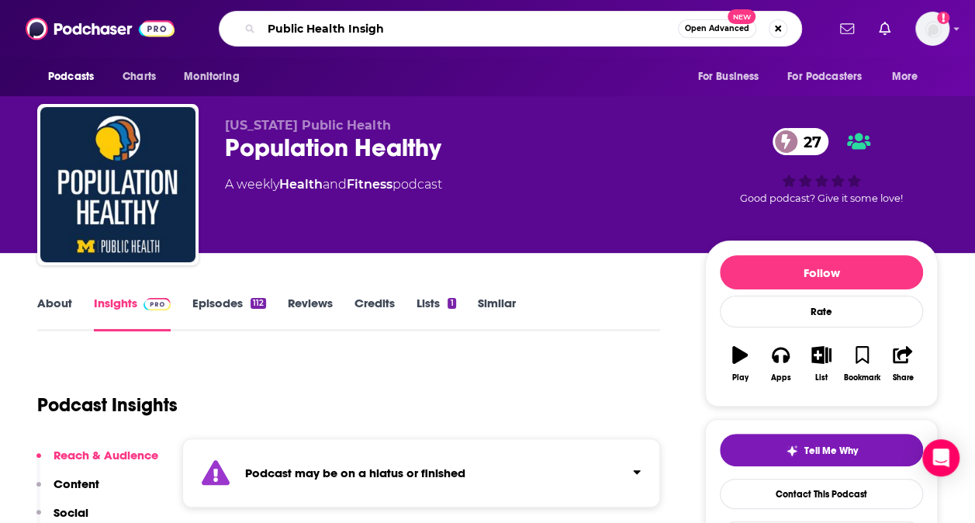
type input "Public Health Insight"
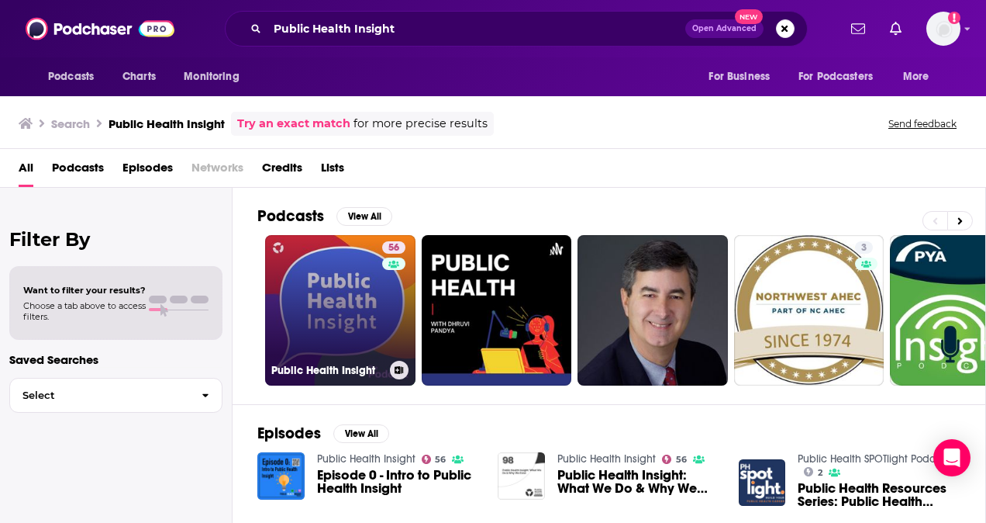
click at [347, 292] on link "56 Public Health Insight" at bounding box center [340, 310] width 150 height 150
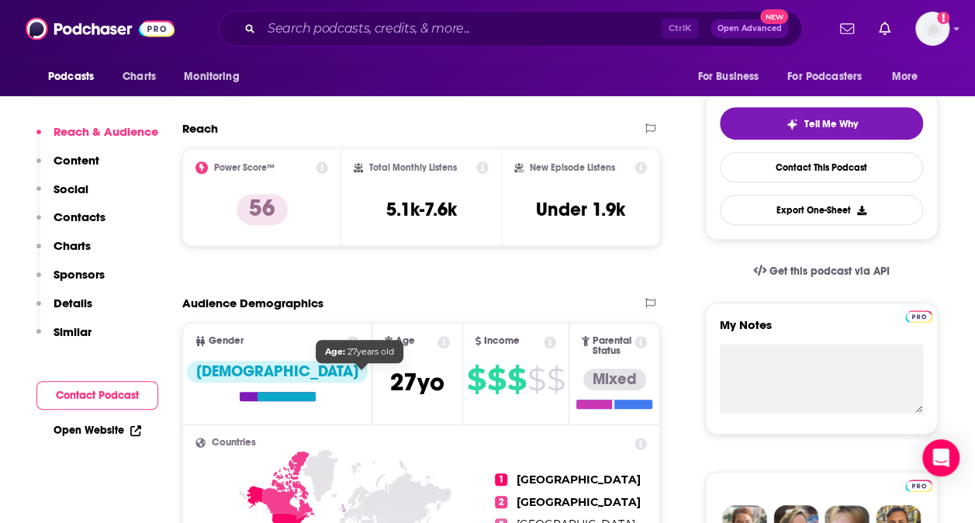
scroll to position [326, 0]
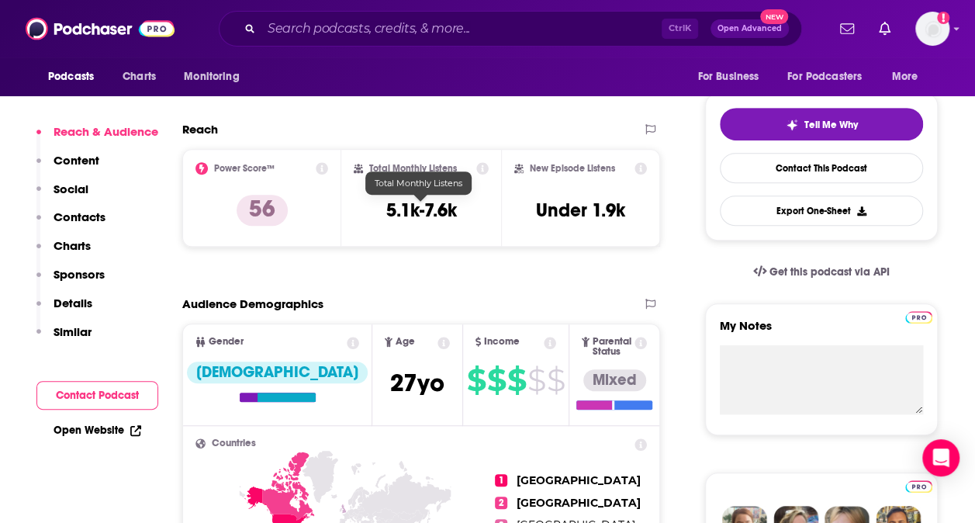
click at [417, 210] on h3 "5.1k-7.6k" at bounding box center [420, 209] width 71 height 23
copy div "5.1k-7.6k"
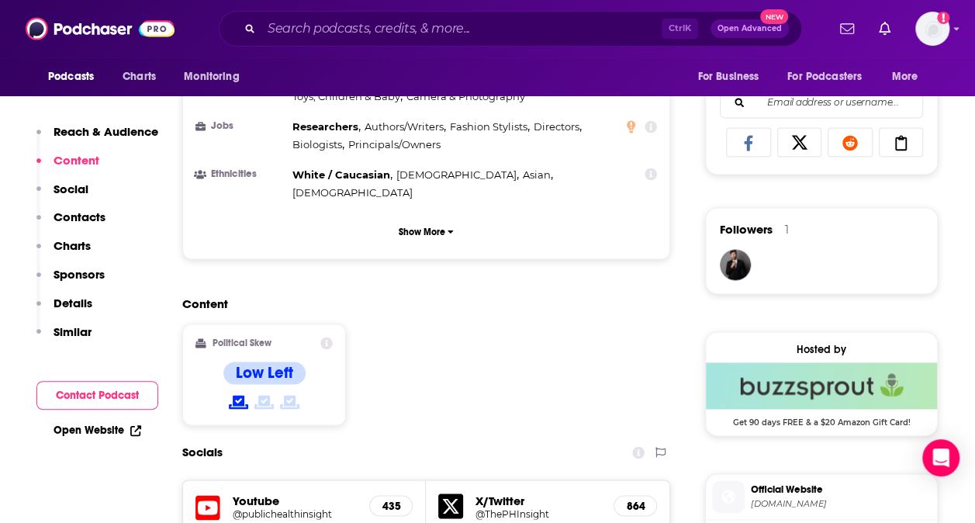
scroll to position [996, 0]
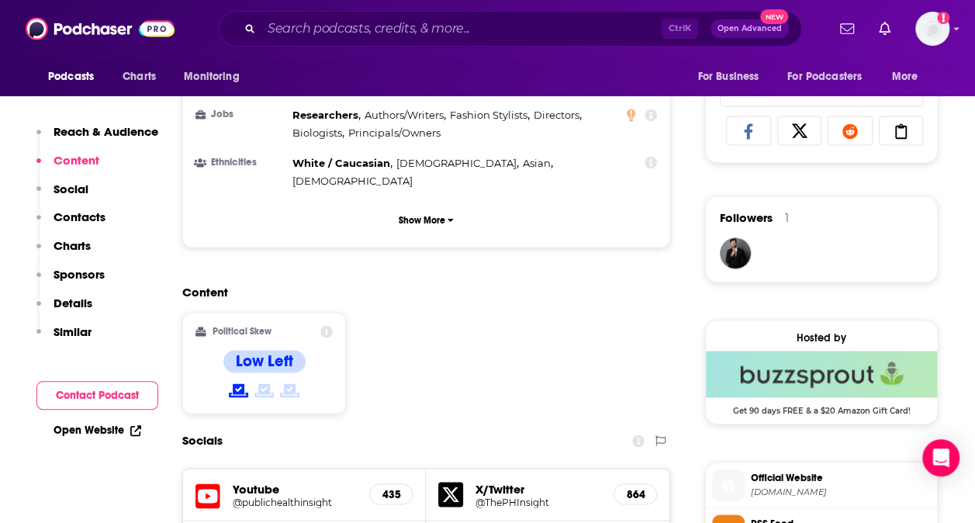
drag, startPoint x: 724, startPoint y: 0, endPoint x: 515, endPoint y: 276, distance: 346.4
click at [515, 285] on div "Content Political Skew Low Left" at bounding box center [426, 355] width 488 height 141
click at [439, 29] on input "Search podcasts, credits, & more..." at bounding box center [461, 28] width 400 height 25
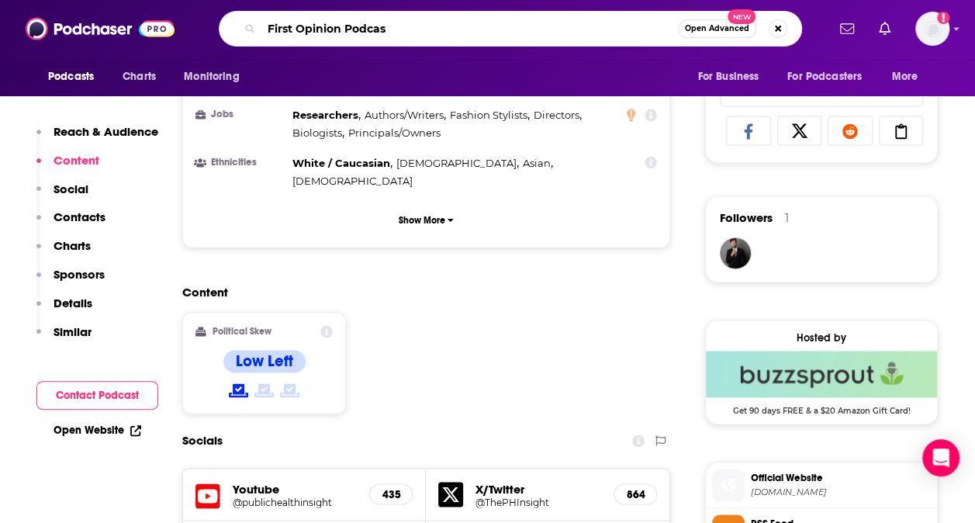
type input "First Opinion Podcast"
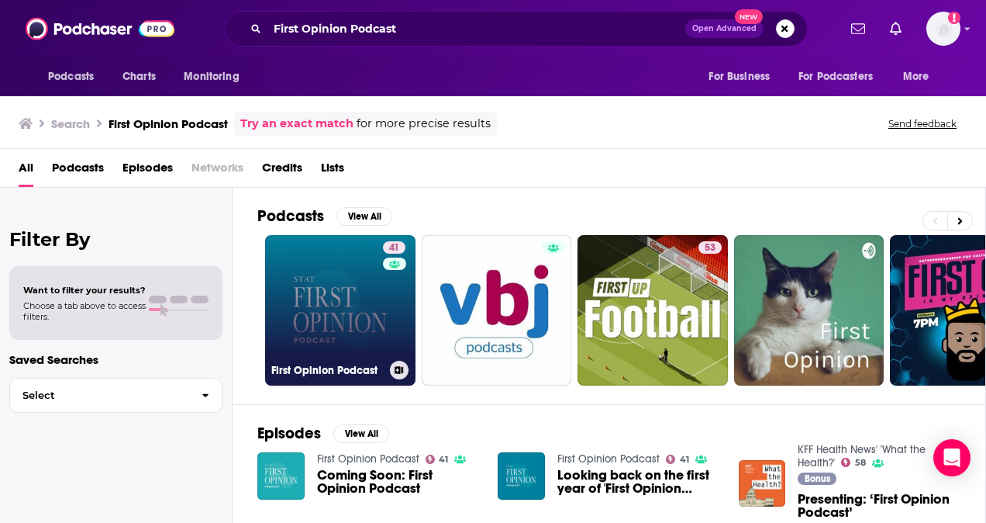
click at [351, 296] on link "41 First Opinion Podcast" at bounding box center [340, 310] width 150 height 150
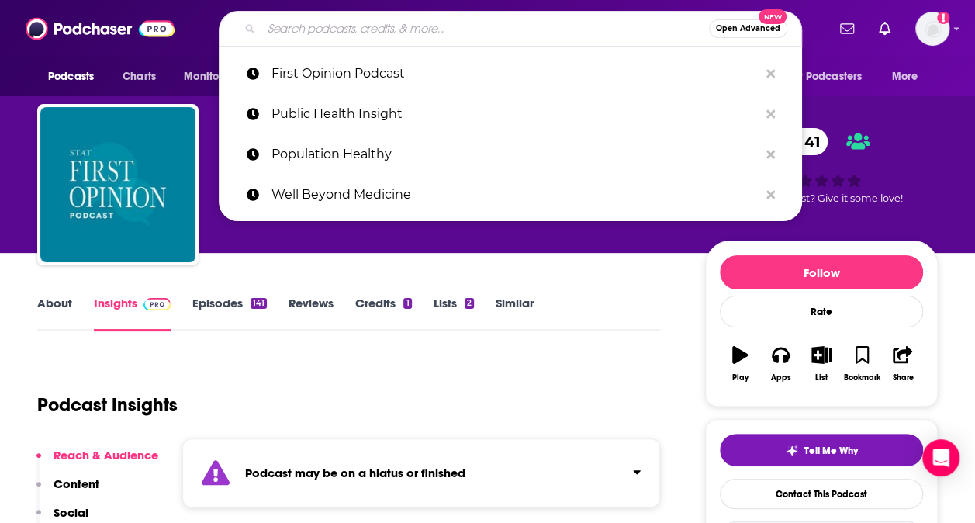
click at [407, 26] on input "Search podcasts, credits, & more..." at bounding box center [484, 28] width 447 height 25
paste input "5.1k-7.6k"
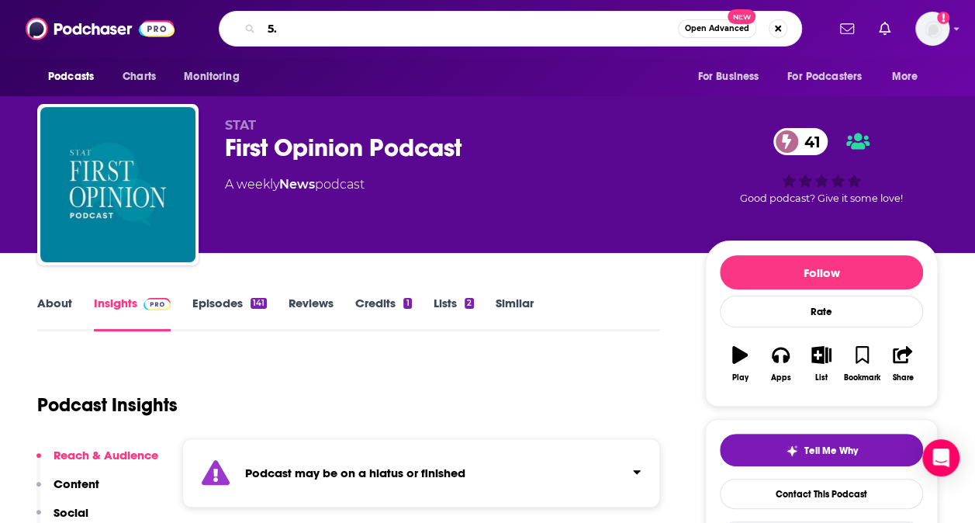
type input "5"
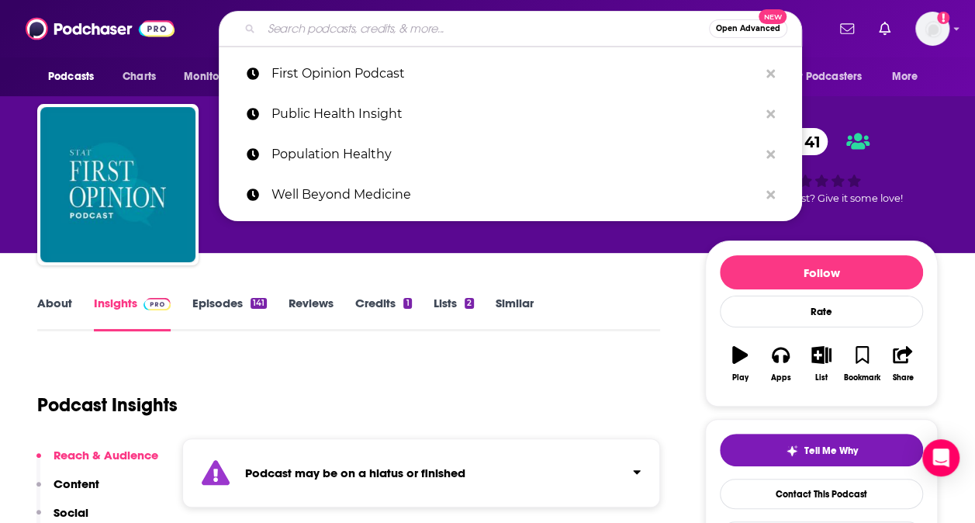
paste input "American Journal of Public Health Podcast"
type input "American Journal of Public Health Podcast"
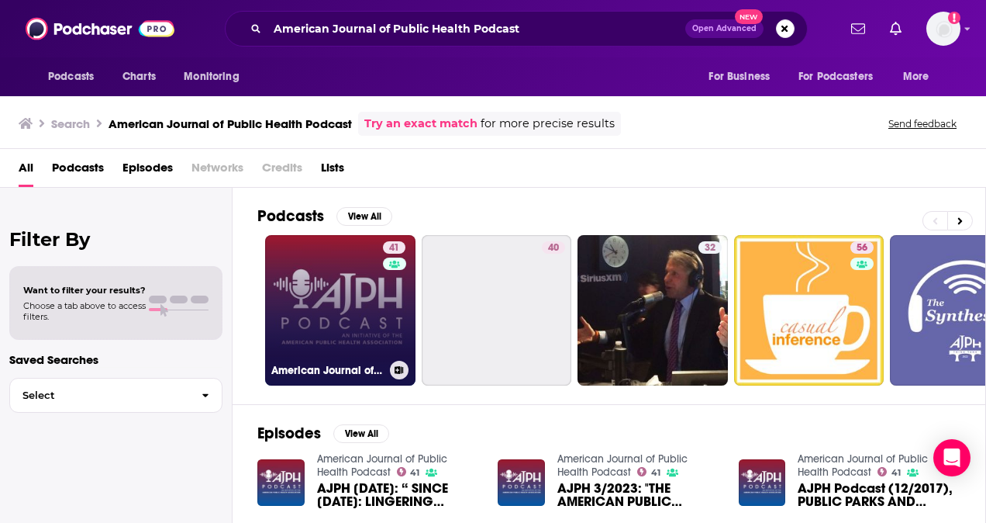
click at [309, 283] on link "41 American Journal of Public Health Podcast" at bounding box center [340, 310] width 150 height 150
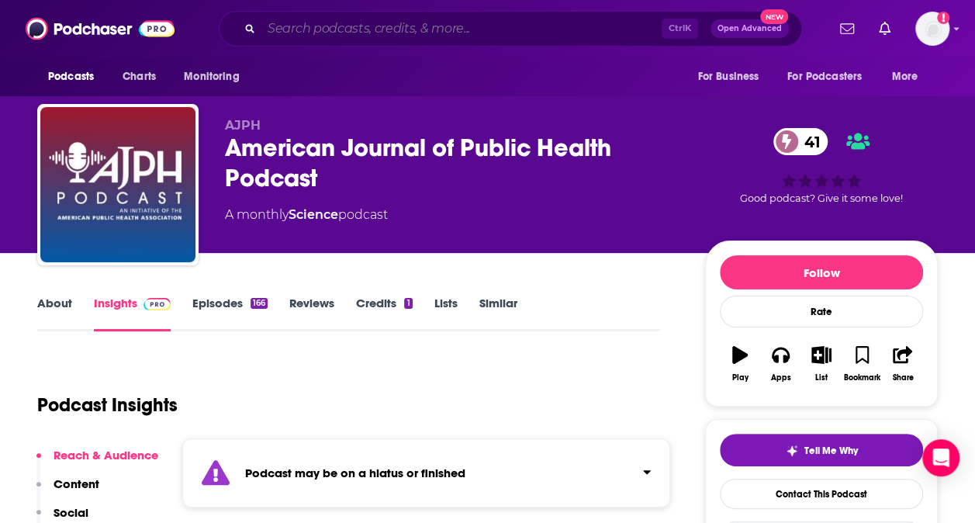
click at [421, 27] on input "Search podcasts, credits, & more..." at bounding box center [461, 28] width 400 height 25
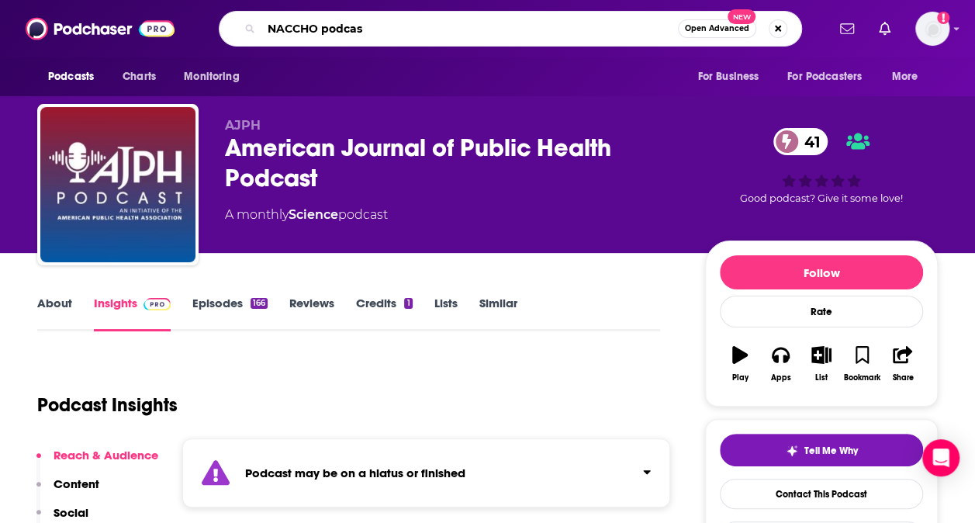
type input "NACCHO podcast"
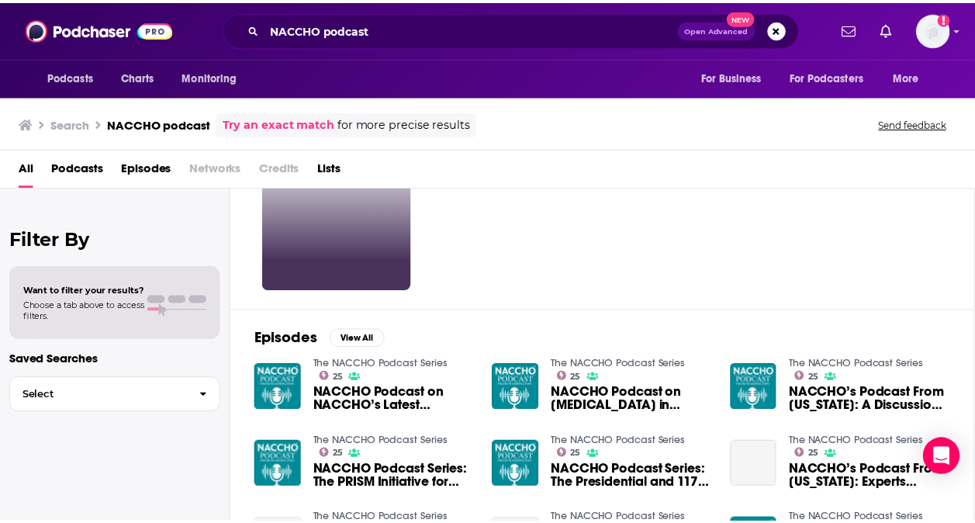
scroll to position [110, 0]
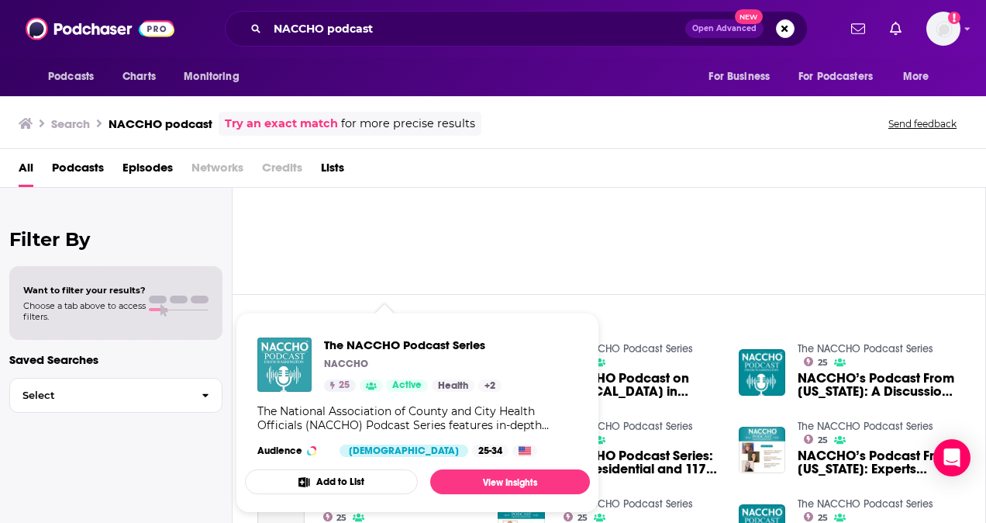
click at [287, 360] on img "The NACCHO Podcast Series" at bounding box center [284, 364] width 54 height 54
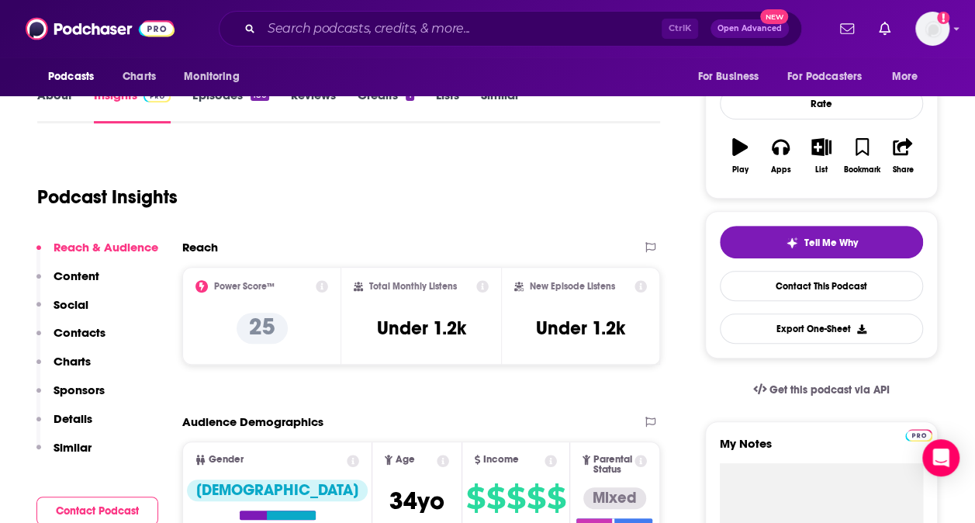
scroll to position [209, 0]
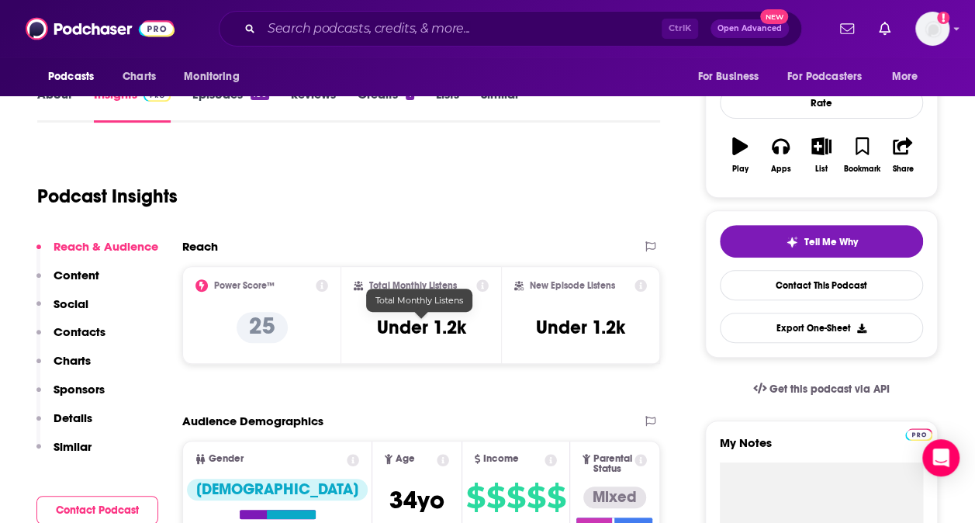
click at [423, 327] on h3 "Under 1.2k" at bounding box center [420, 327] width 89 height 23
copy div "Under 1.2k"
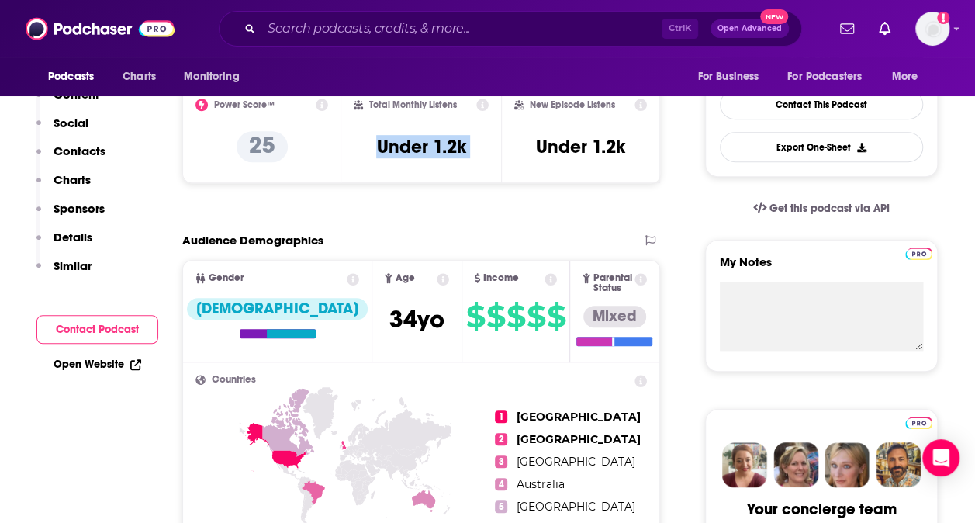
scroll to position [0, 0]
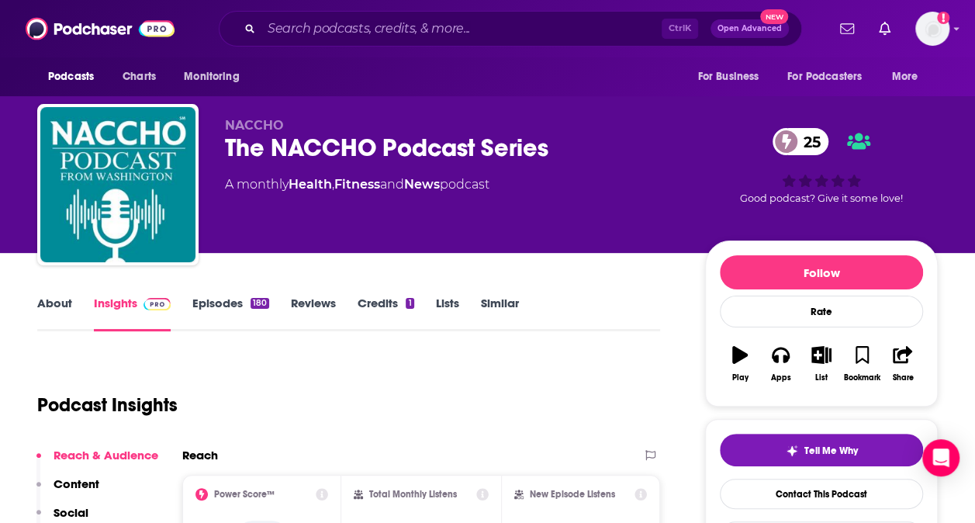
click at [56, 303] on link "About" at bounding box center [54, 313] width 35 height 36
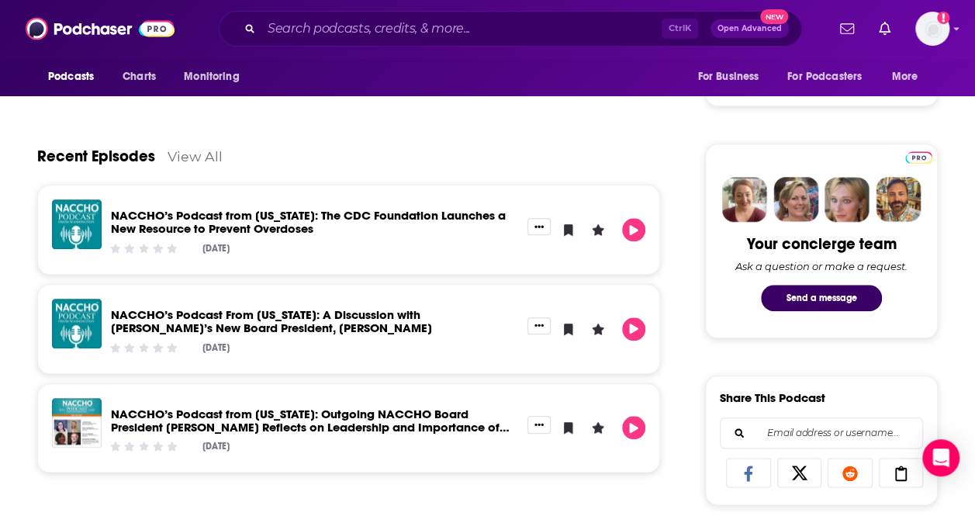
scroll to position [147, 0]
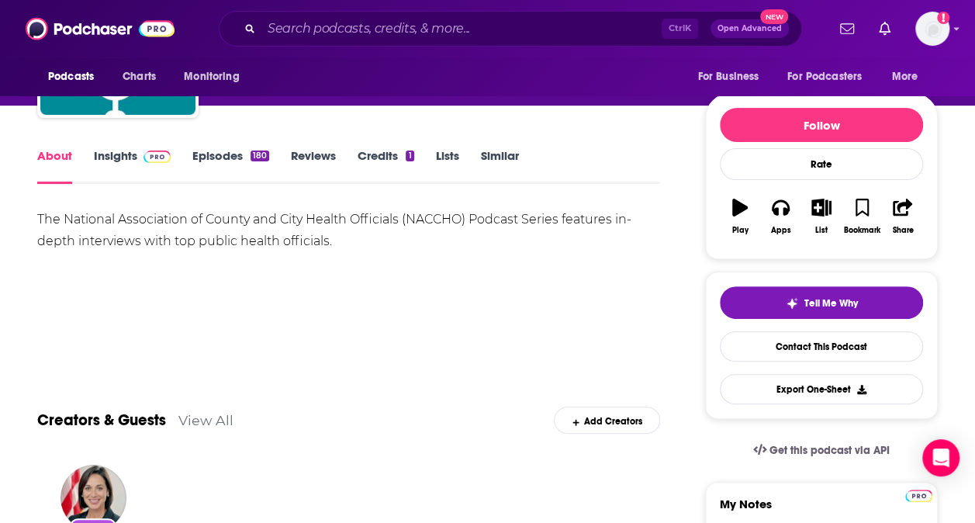
click at [121, 158] on link "Insights" at bounding box center [132, 166] width 77 height 36
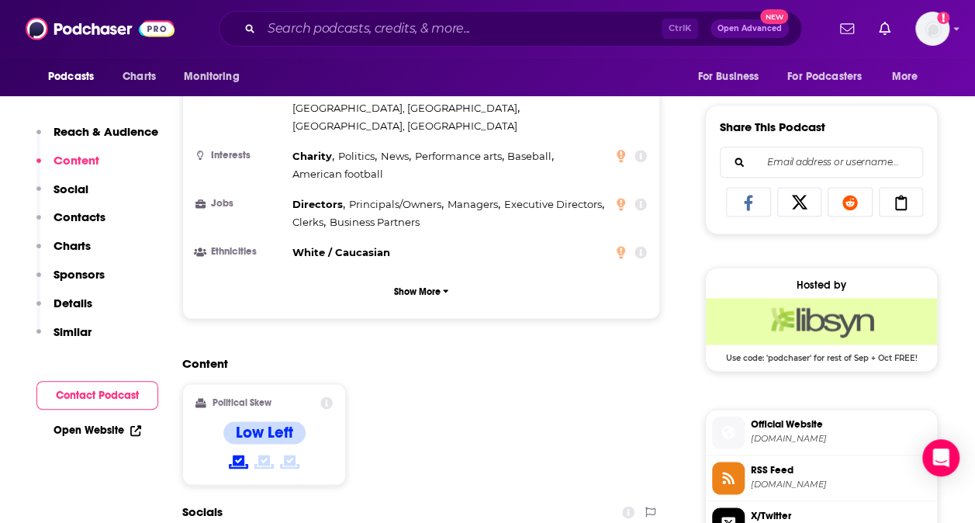
scroll to position [915, 0]
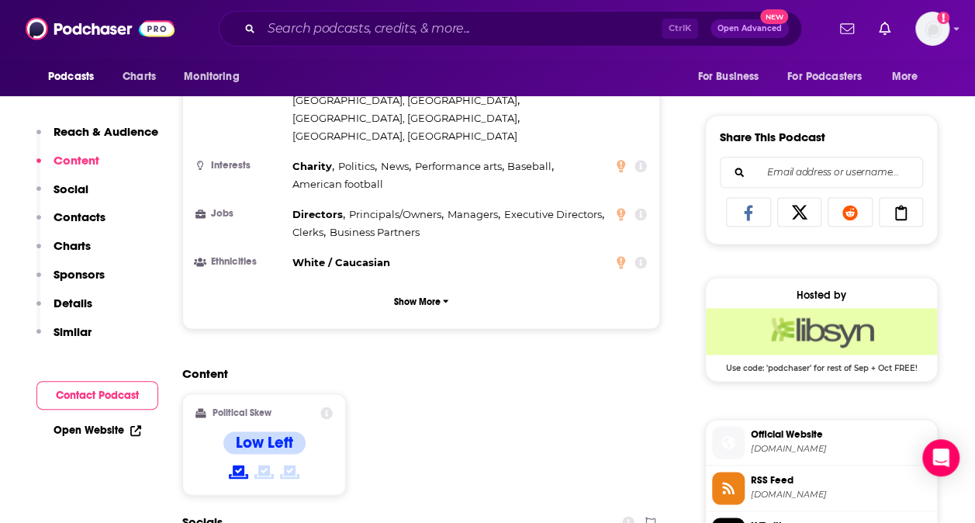
click at [82, 428] on link "Open Website" at bounding box center [97, 429] width 88 height 13
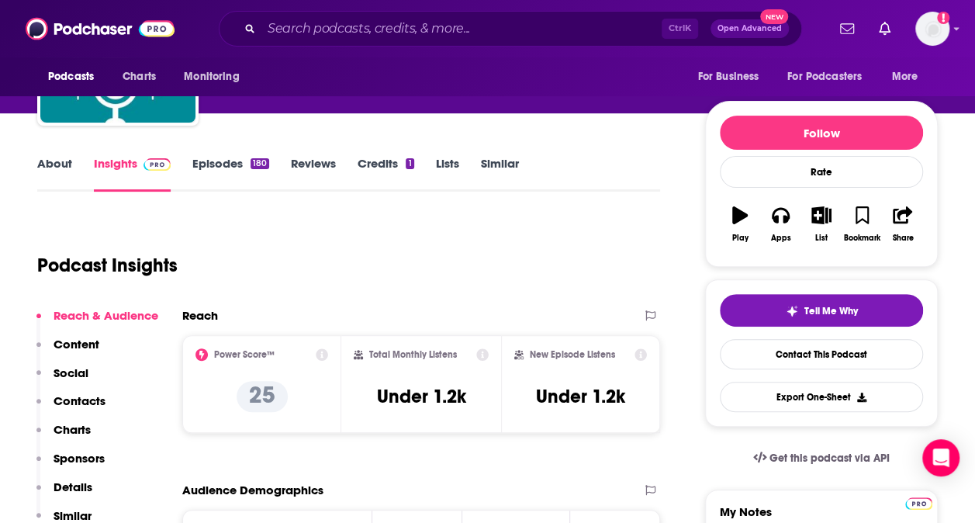
scroll to position [158, 0]
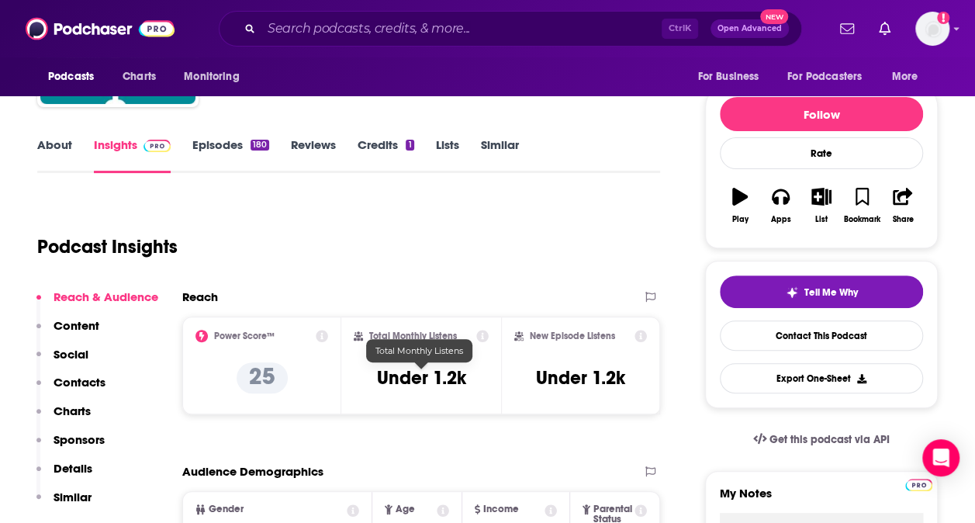
click at [407, 378] on h3 "Under 1.2k" at bounding box center [420, 377] width 89 height 23
copy div "Under 1.2k"
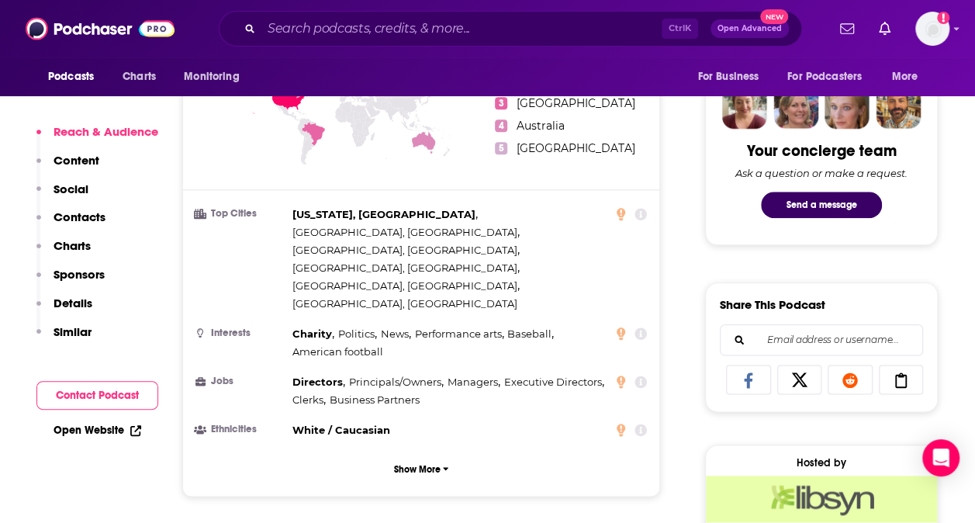
scroll to position [989, 0]
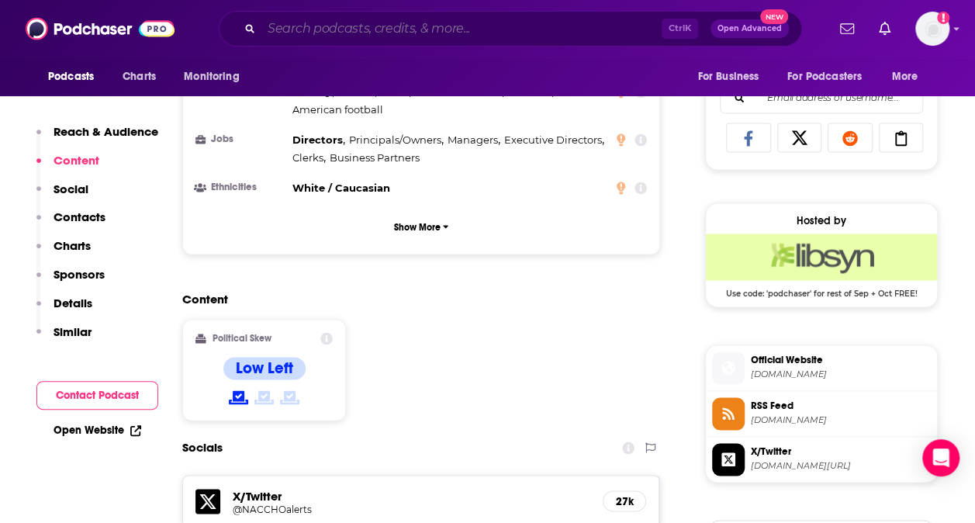
click at [391, 31] on input "Search podcasts, credits, & more..." at bounding box center [461, 28] width 400 height 25
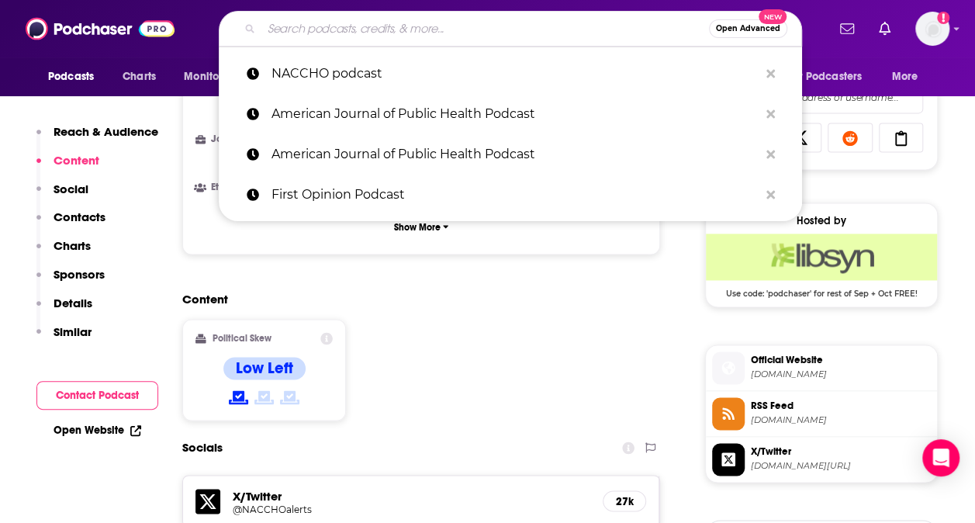
paste input "Under 1.2k"
type input "Under 1.2k"
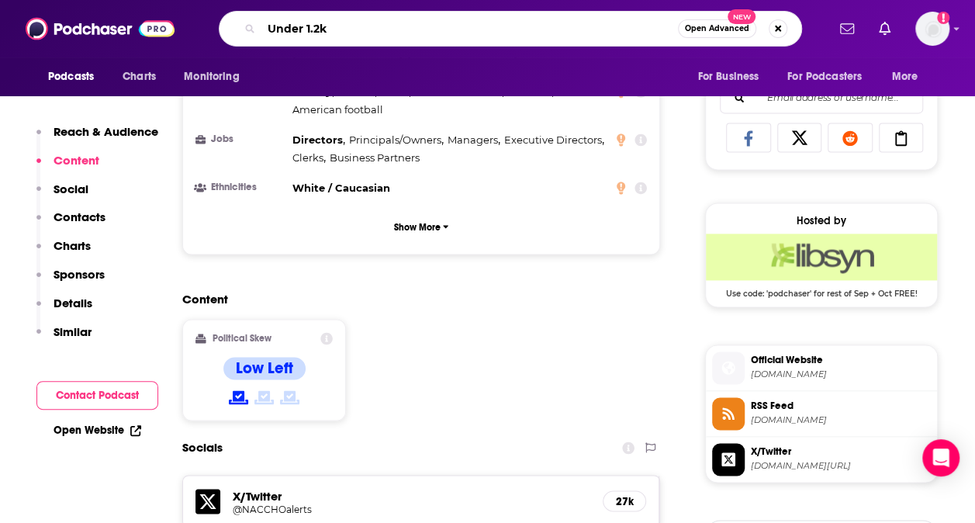
click at [391, 31] on input "Under 1.2k" at bounding box center [469, 28] width 416 height 25
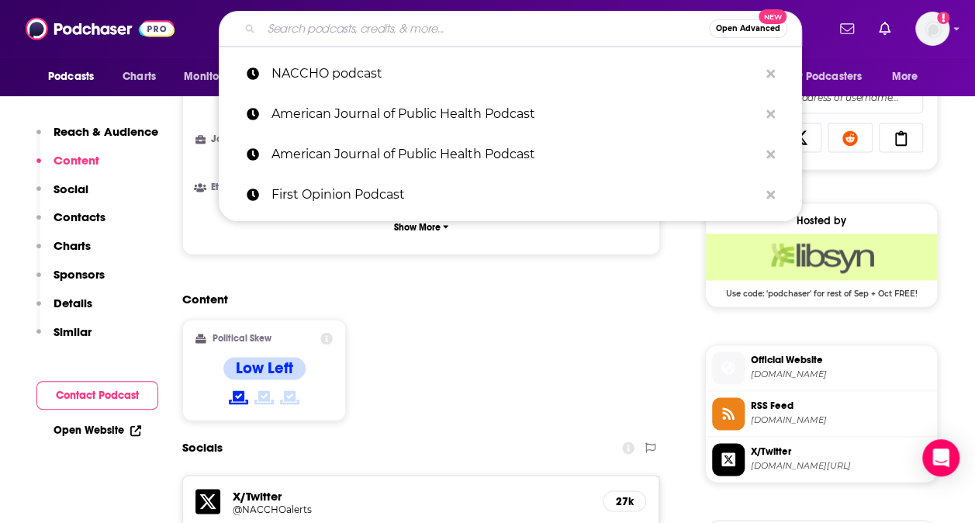
click at [404, 38] on input "Search podcasts, credits, & more..." at bounding box center [484, 28] width 447 height 25
paste input "KFF Health News Podcast"
type input "KFF Health News Podcast"
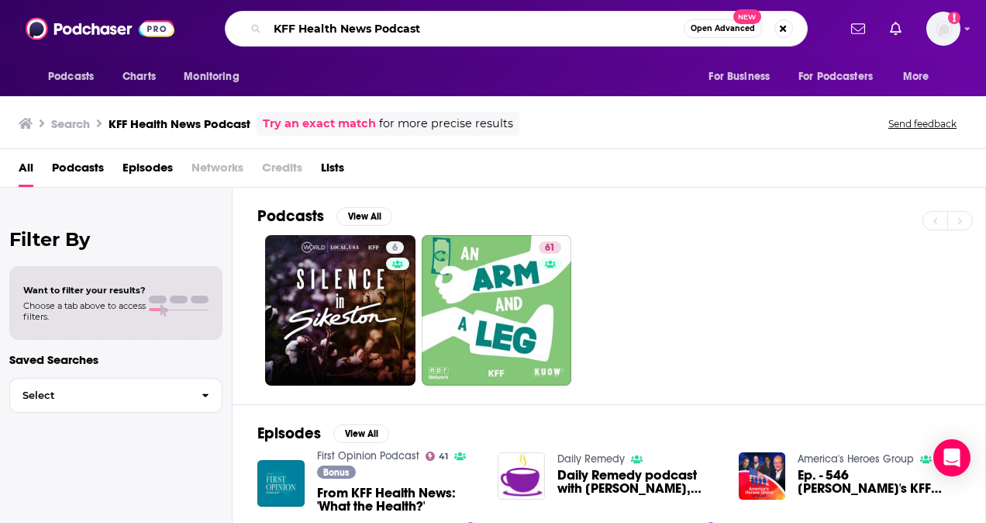
click at [445, 29] on input "KFF Health News Podcast" at bounding box center [475, 28] width 416 height 25
type input "KFF Health News"
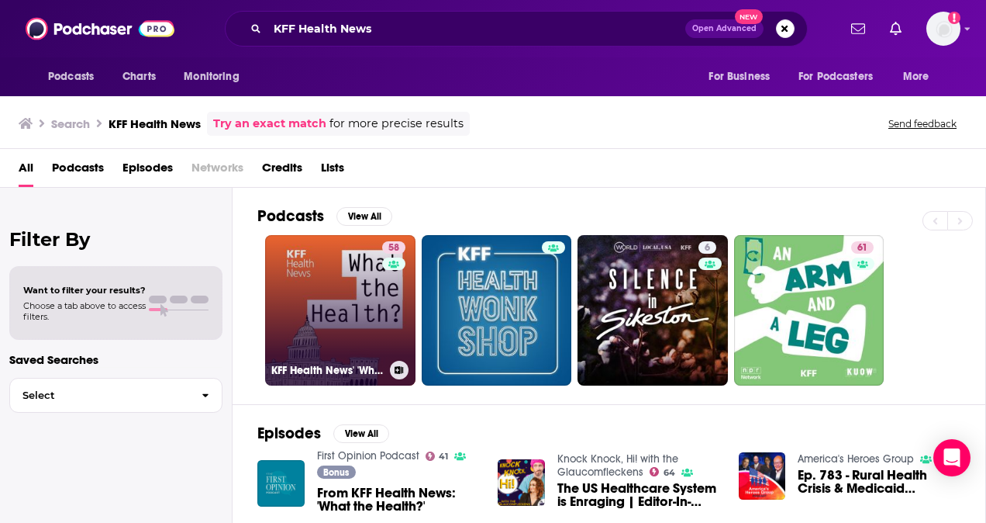
click at [345, 267] on link "58 KFF Health News' 'What the Health?'" at bounding box center [340, 310] width 150 height 150
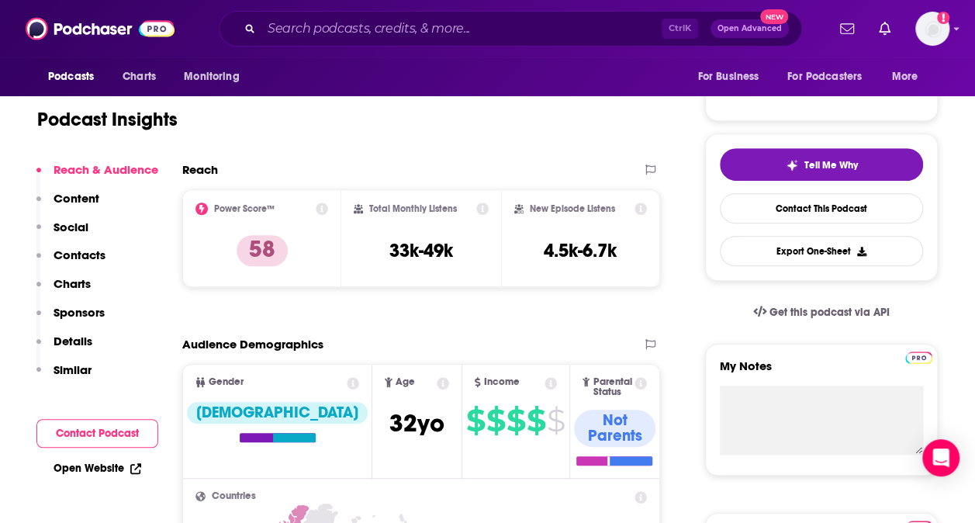
scroll to position [286, 0]
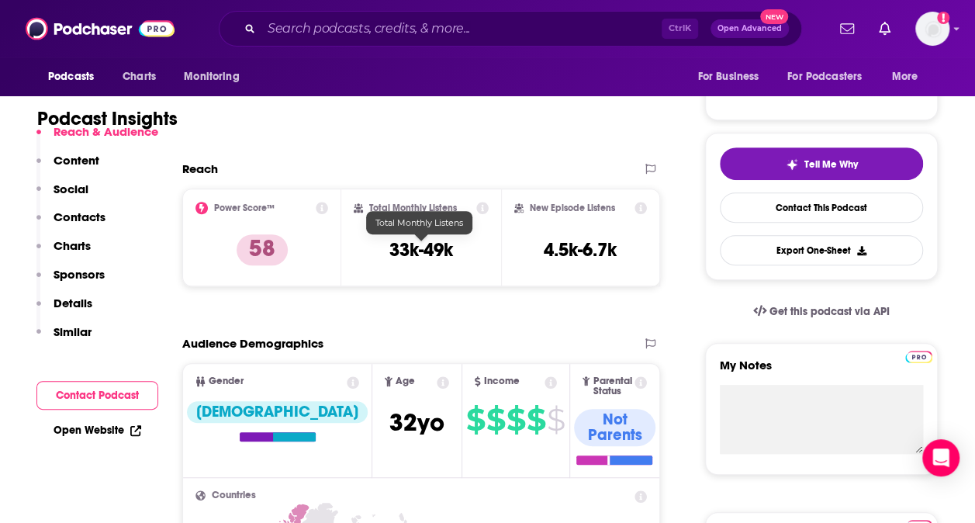
click at [397, 244] on h3 "33k-49k" at bounding box center [421, 249] width 64 height 23
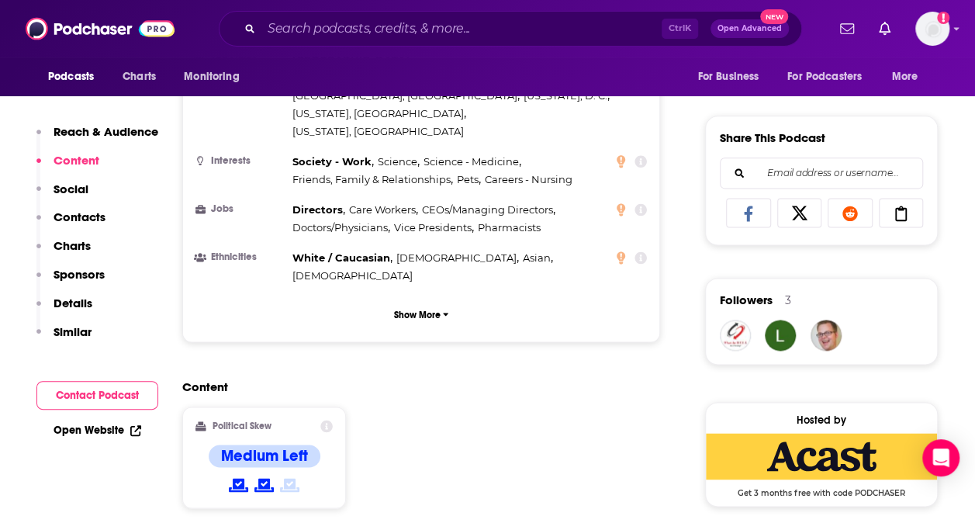
scroll to position [913, 0]
click at [409, 9] on div "Podcasts Charts Monitoring Ctrl K Open Advanced New For Business For Podcasters…" at bounding box center [487, 28] width 975 height 57
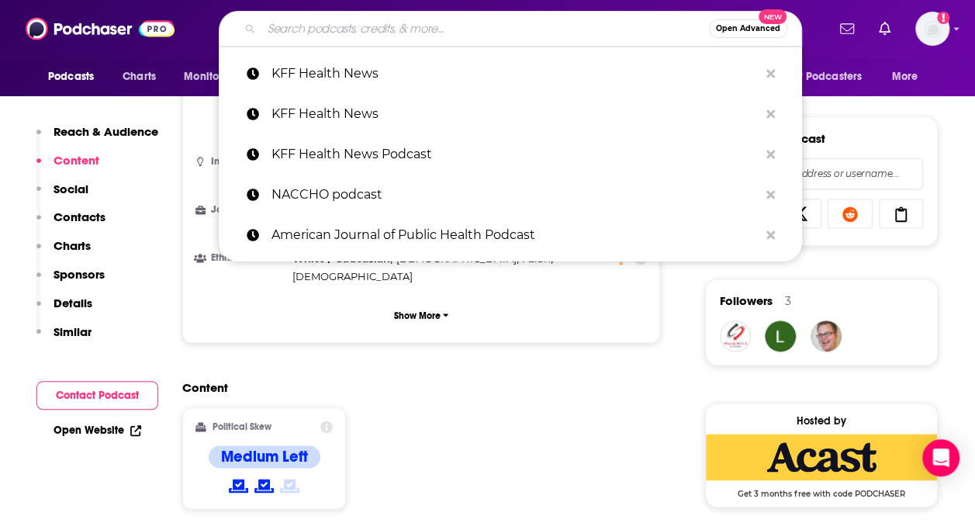
click at [403, 23] on input "Search podcasts, credits, & more..." at bounding box center [484, 28] width 447 height 25
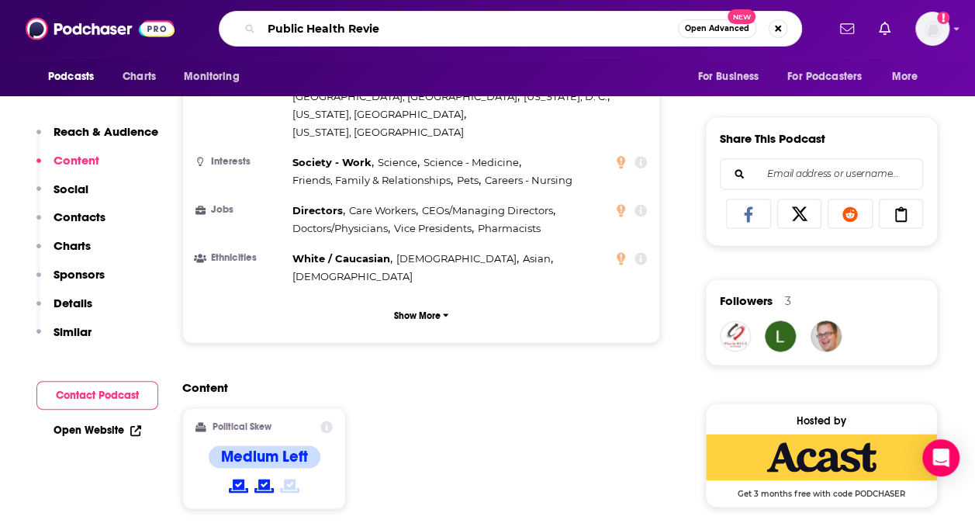
type input "Public Health Review"
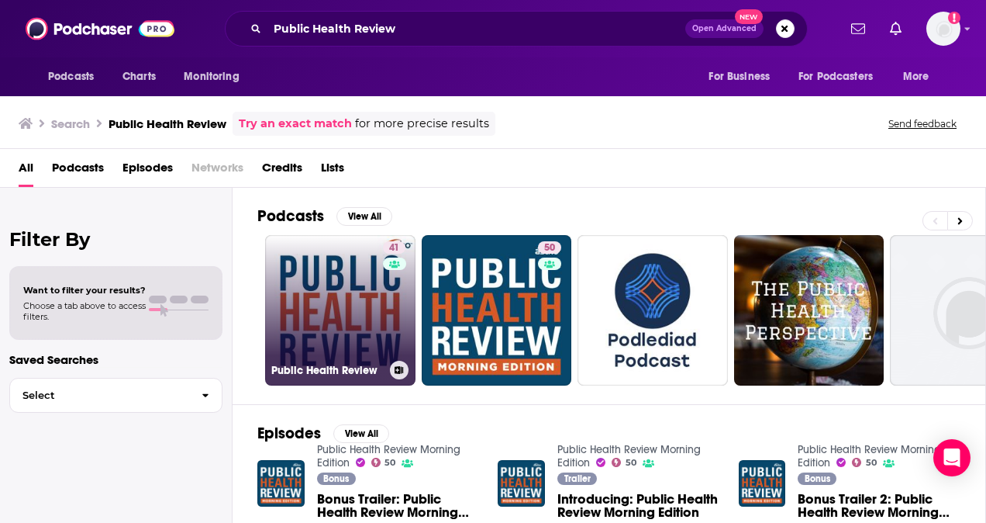
click at [338, 302] on link "41 Public Health Review" at bounding box center [340, 310] width 150 height 150
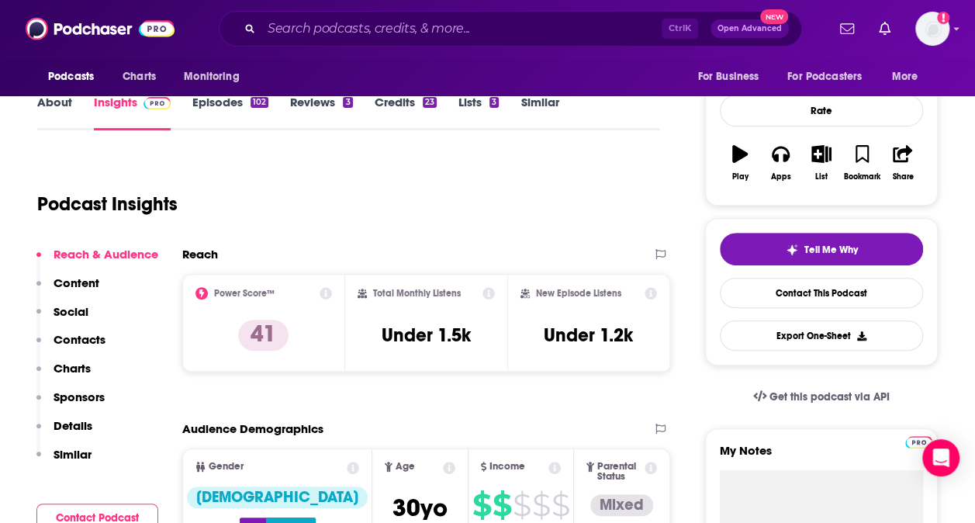
scroll to position [171, 0]
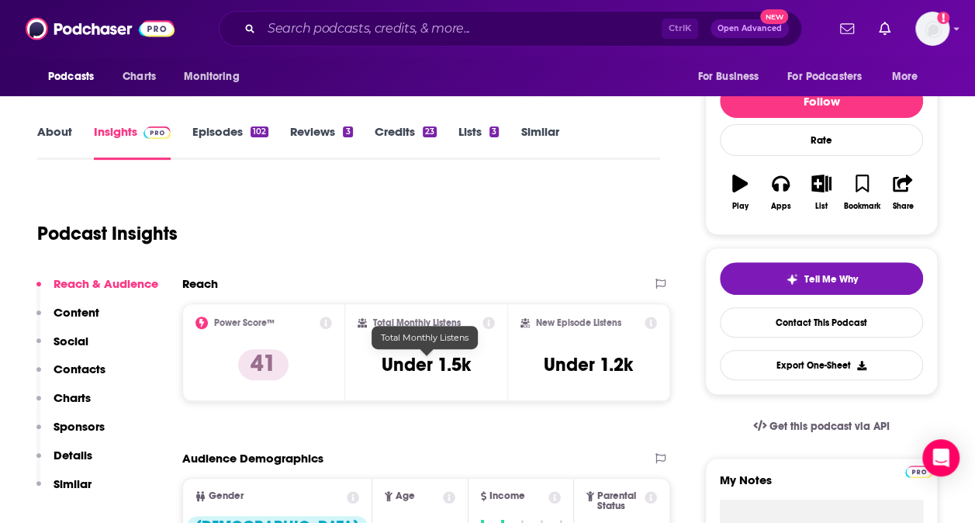
click at [399, 371] on h3 "Under 1.5k" at bounding box center [425, 364] width 89 height 23
click at [399, 359] on h3 "Under 1.5k" at bounding box center [425, 364] width 89 height 23
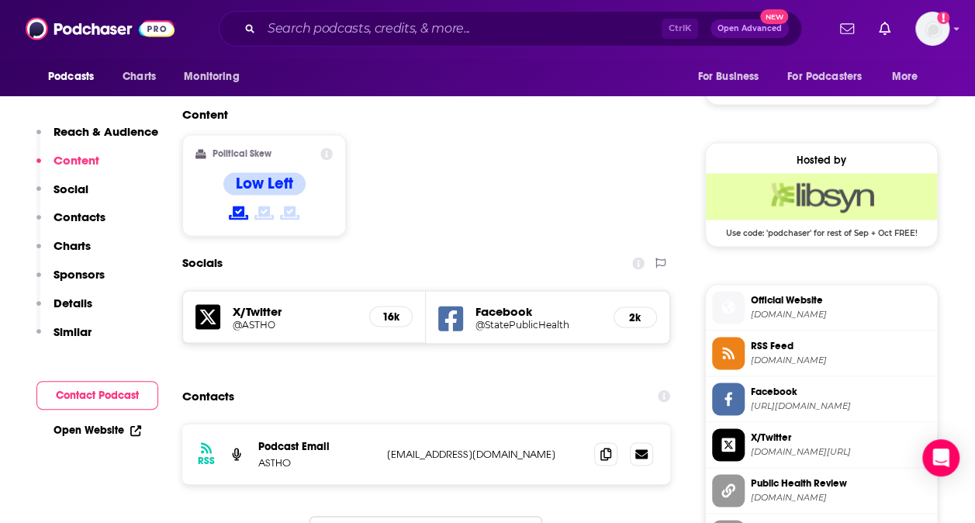
scroll to position [1176, 0]
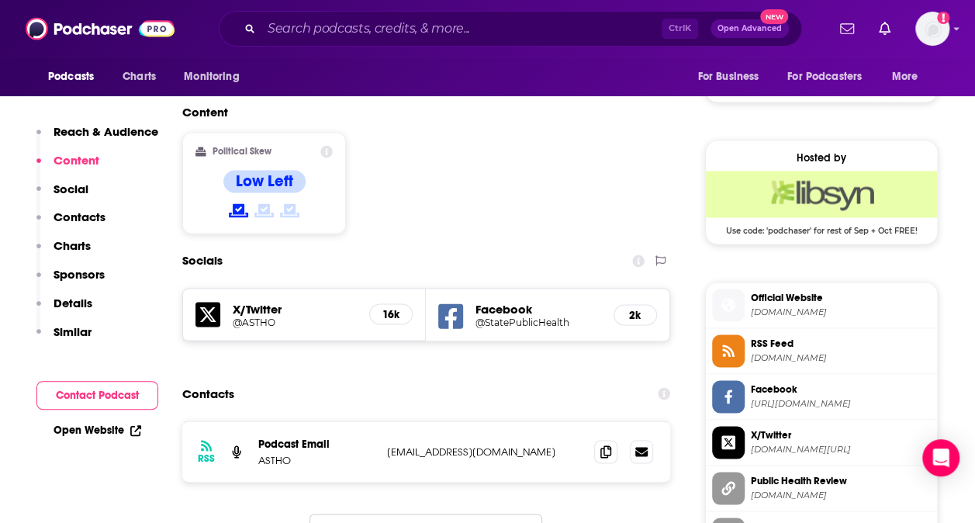
click at [420, 16] on div "Ctrl K Open Advanced New" at bounding box center [510, 29] width 583 height 36
click at [413, 26] on input "Search podcasts, credits, & more..." at bounding box center [461, 28] width 400 height 25
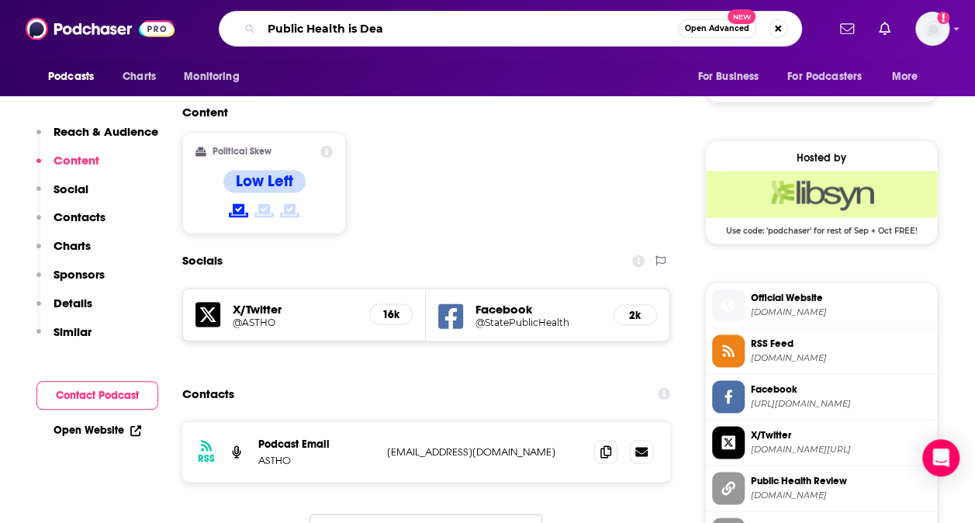
type input "Public Health is Dead"
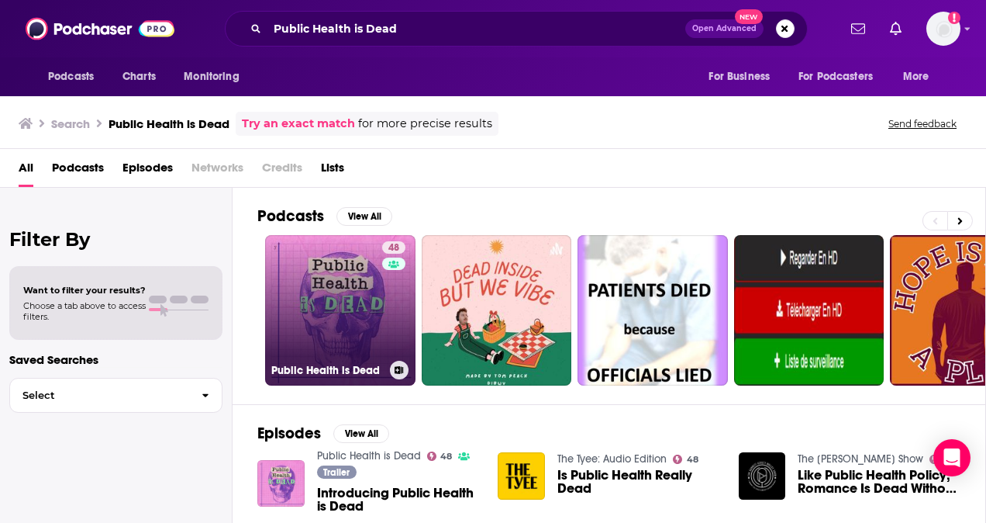
click at [354, 314] on link "48 Public Health is Dead" at bounding box center [340, 310] width 150 height 150
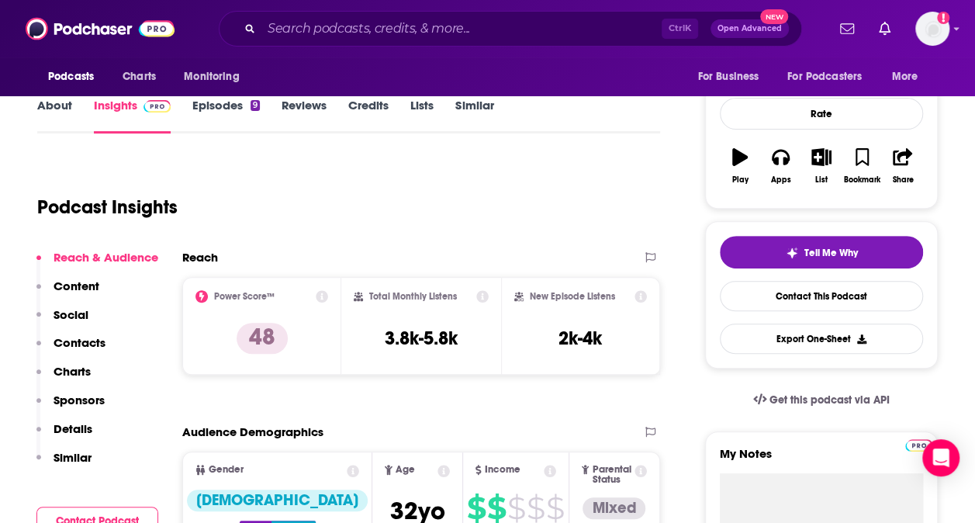
scroll to position [210, 0]
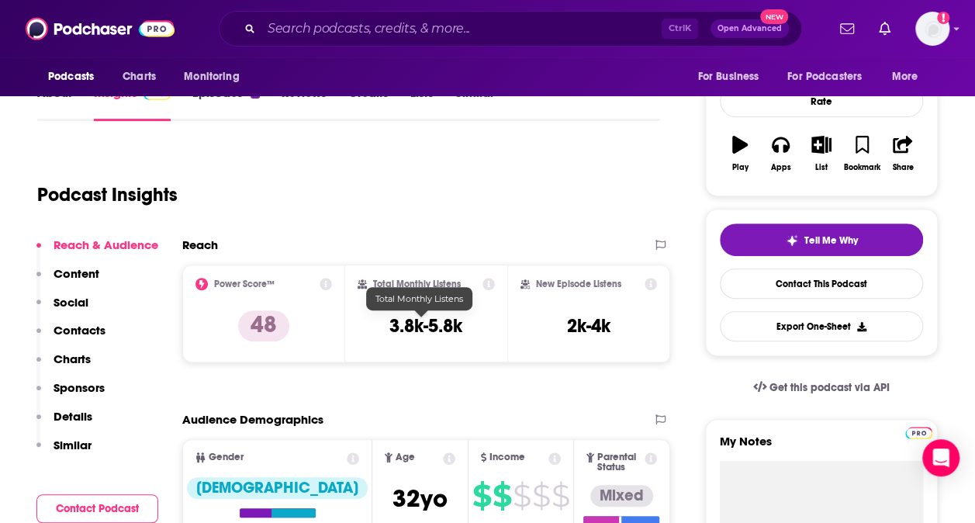
click at [401, 323] on h3 "3.8k-5.8k" at bounding box center [425, 325] width 73 height 23
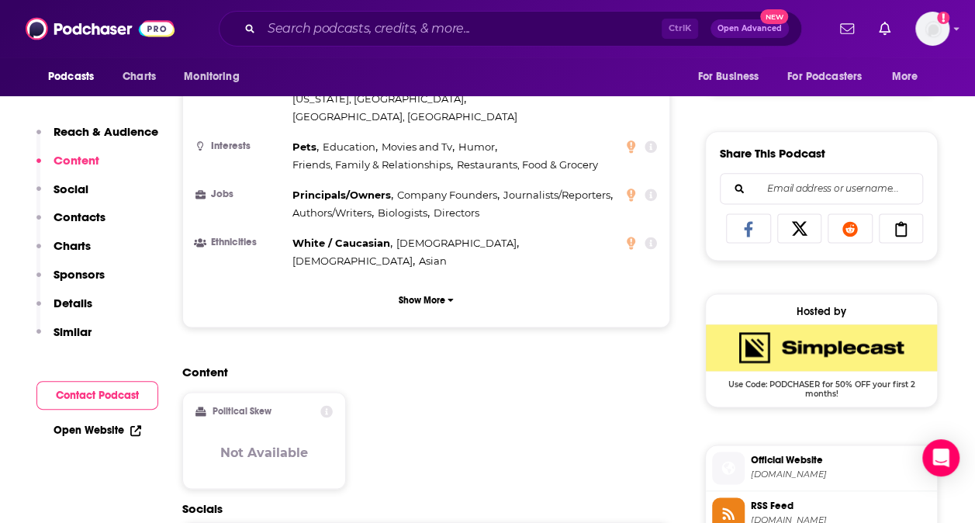
scroll to position [898, 0]
